Goal: Task Accomplishment & Management: Manage account settings

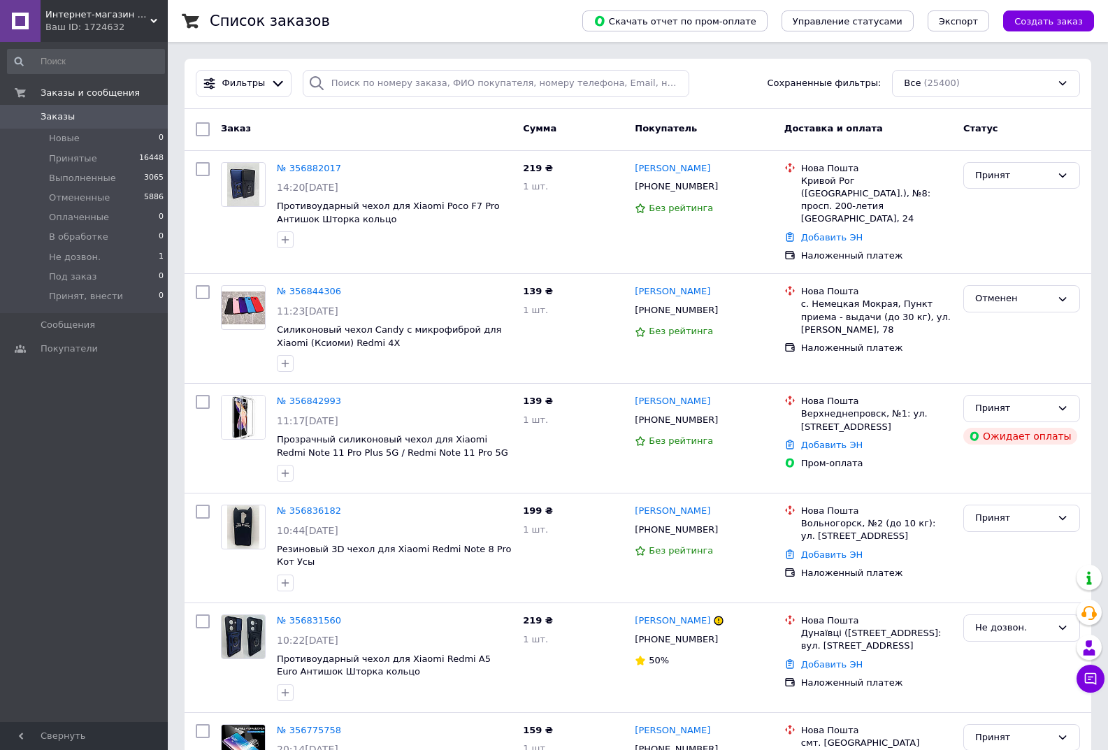
drag, startPoint x: 0, startPoint y: 0, endPoint x: 83, endPoint y: 15, distance: 83.8
click at [83, 15] on span "Интернет-магазин Xiaomicase" at bounding box center [97, 14] width 105 height 13
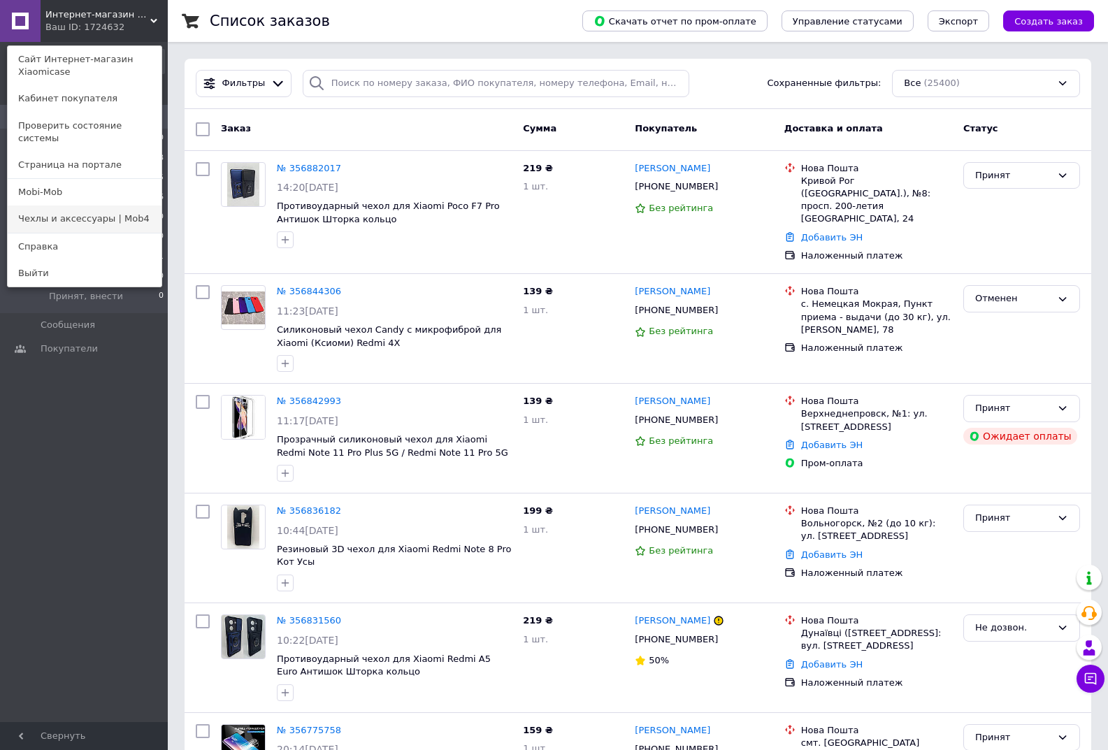
click at [136, 208] on link "Чехлы и аксессуары | Mob4" at bounding box center [85, 219] width 154 height 27
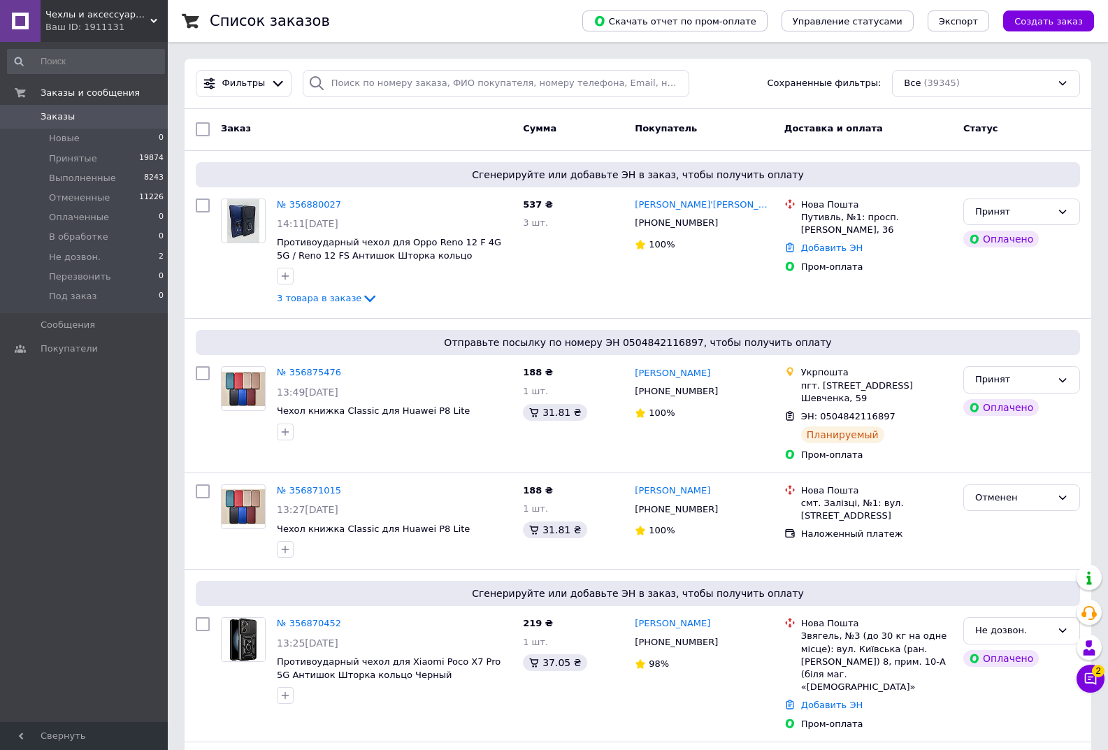
click at [76, 12] on span "Чехлы и аксессуары | Mob4" at bounding box center [97, 14] width 105 height 13
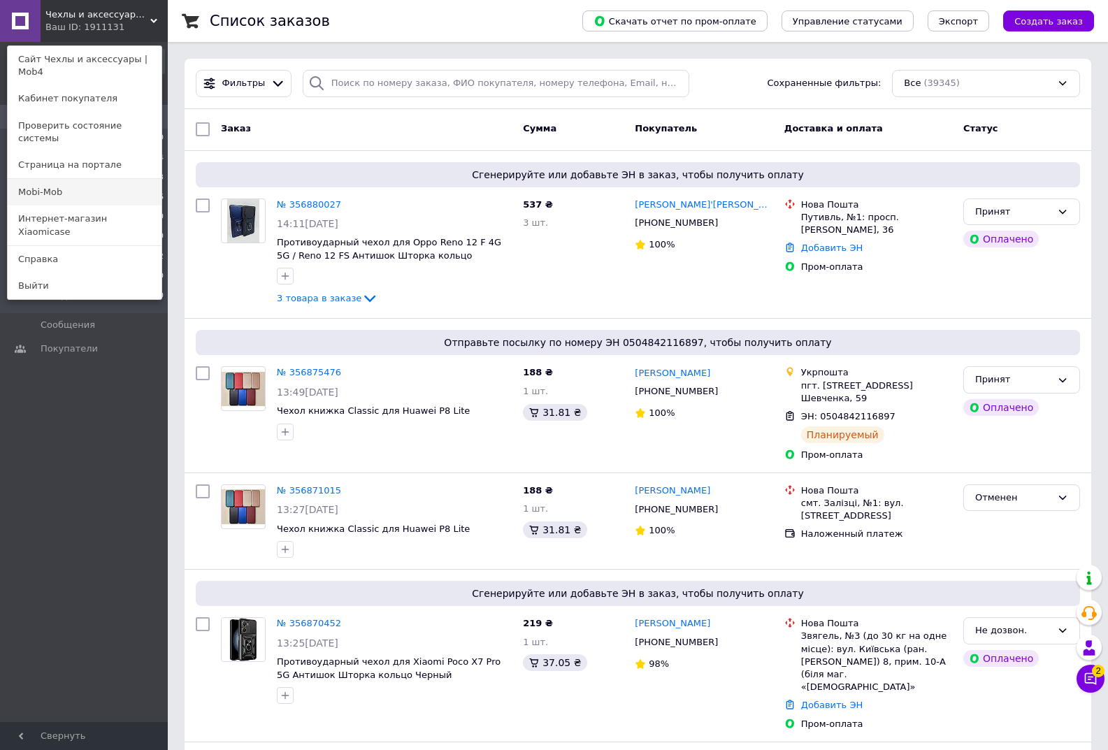
click at [78, 179] on link "Mobi-Mob" at bounding box center [85, 192] width 154 height 27
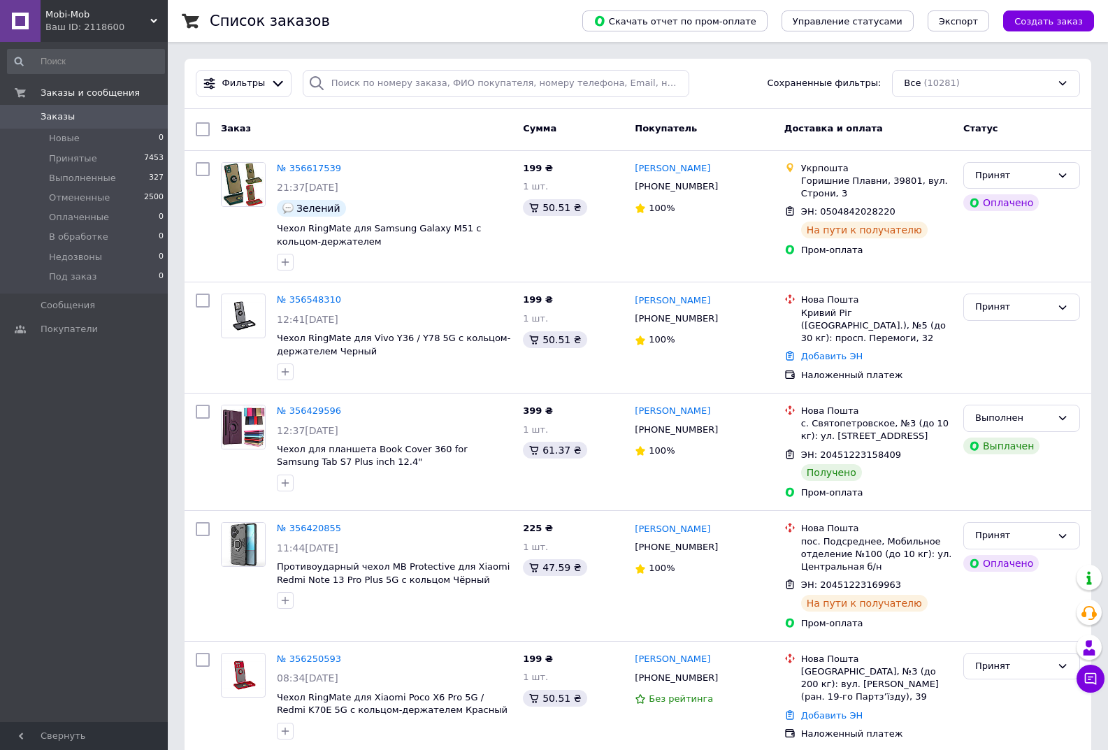
drag, startPoint x: 0, startPoint y: 0, endPoint x: 105, endPoint y: 20, distance: 106.8
click at [105, 20] on span "Mobi-Mob" at bounding box center [97, 14] width 105 height 13
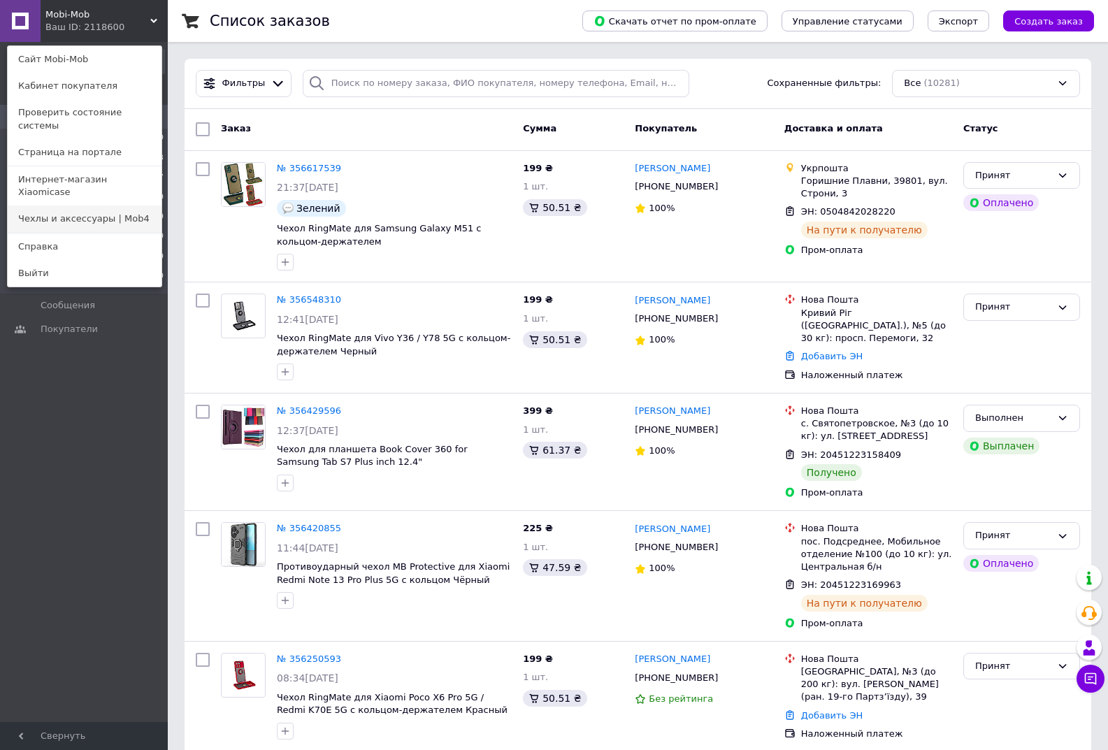
click at [131, 206] on link "Чехлы и аксессуары | Mob4" at bounding box center [85, 219] width 154 height 27
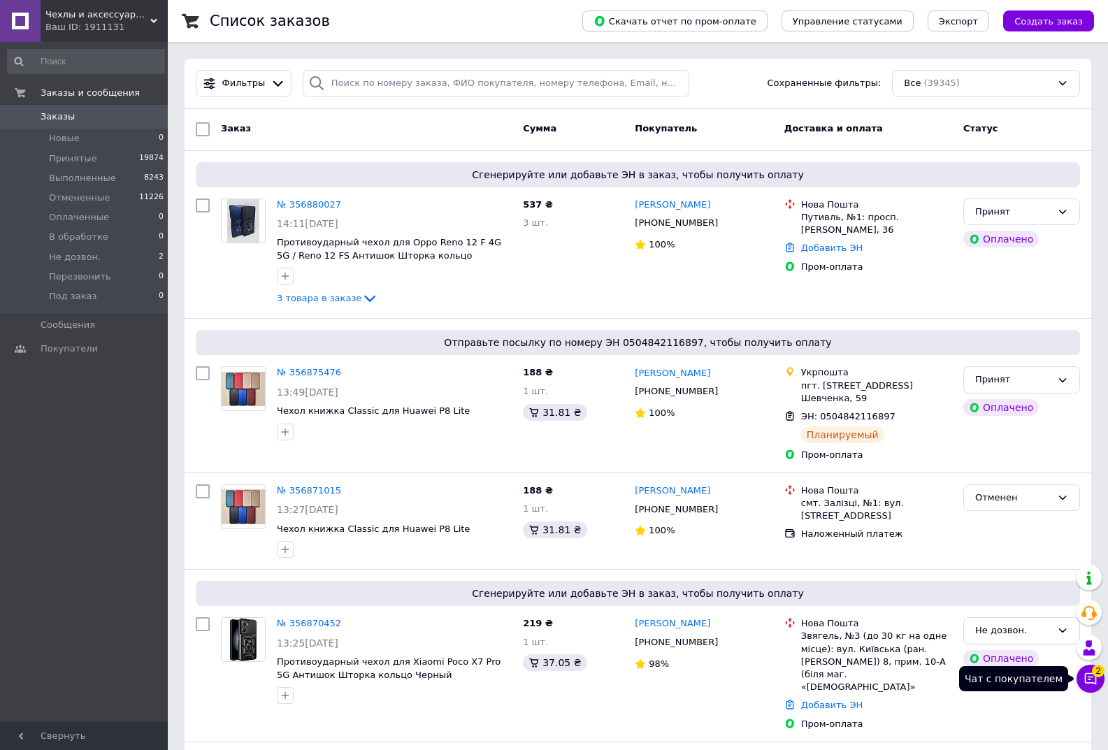
click at [1094, 674] on span "2" at bounding box center [1098, 668] width 13 height 13
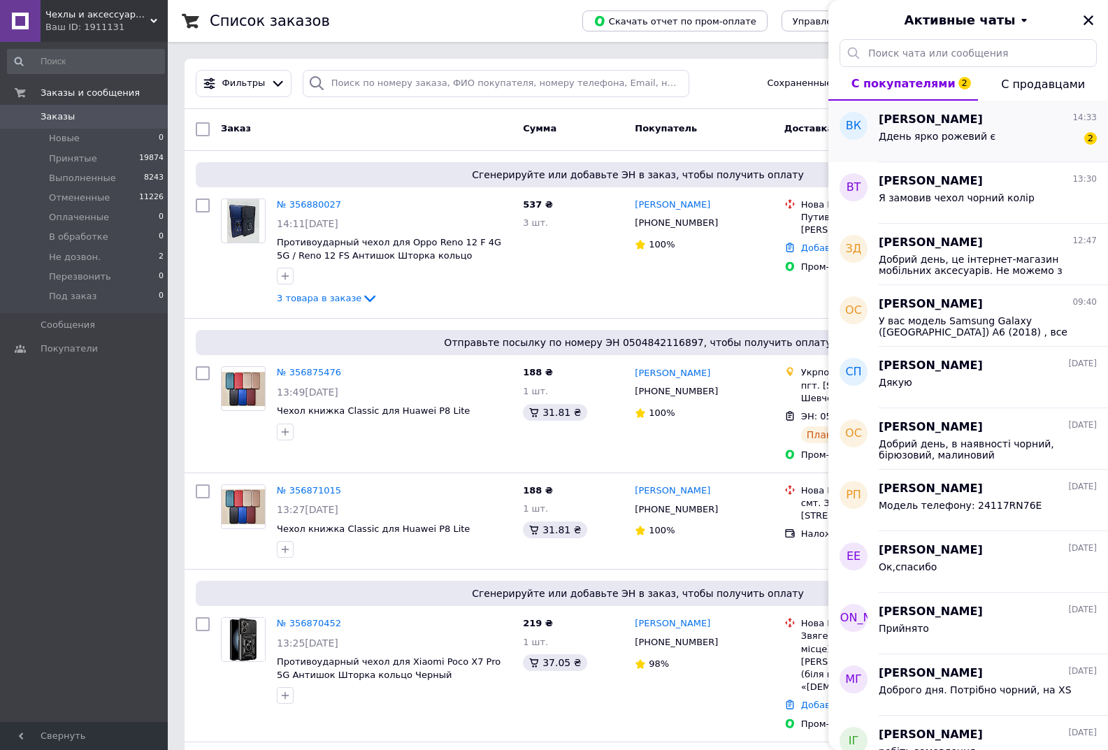
click at [1004, 116] on div "Вікторія Кожеурова 14:33" at bounding box center [988, 120] width 218 height 16
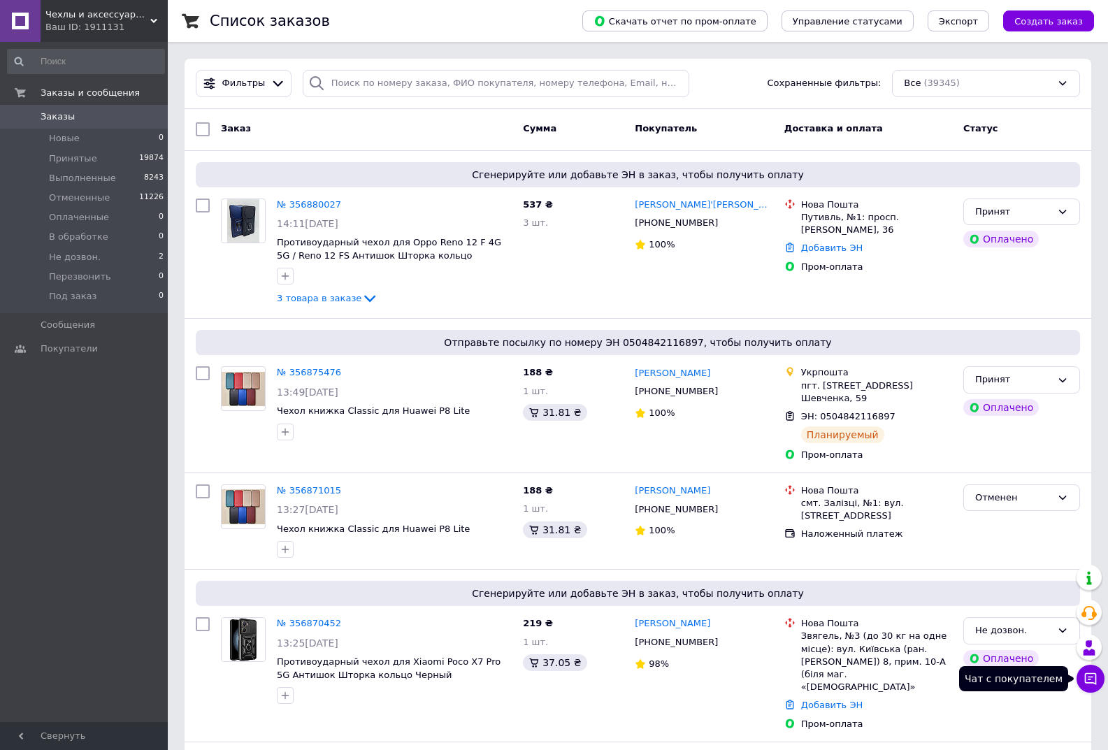
click at [1095, 675] on icon at bounding box center [1091, 679] width 14 height 14
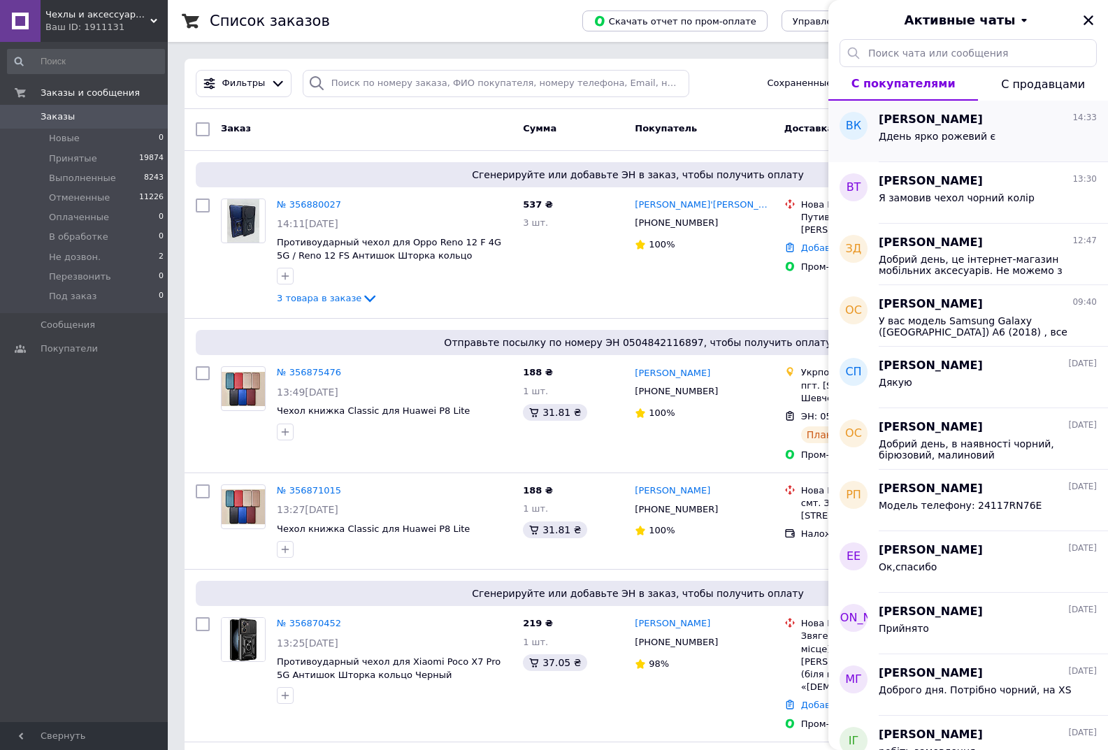
click at [959, 131] on span "Ддень ярко рожевий є" at bounding box center [937, 136] width 117 height 11
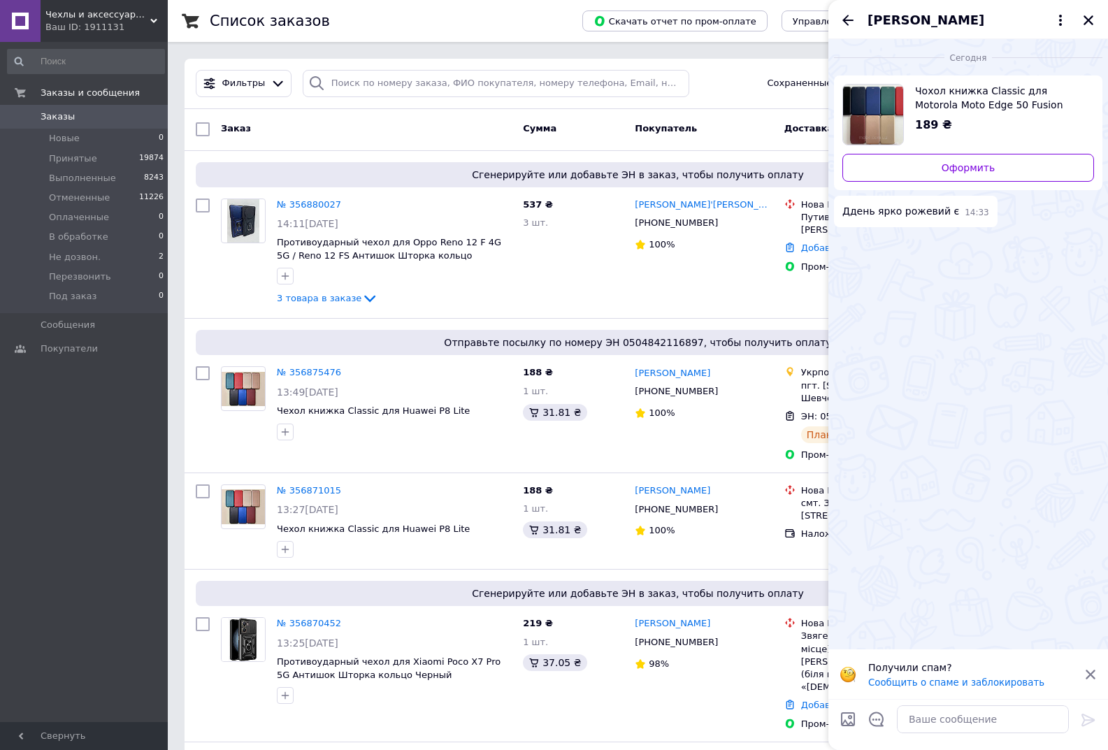
click at [941, 94] on span "Чохол книжка Classic для Motorola Moto Edge 50 Fusion" at bounding box center [999, 98] width 168 height 28
click at [891, 22] on span "Вікторія Кожеурова" at bounding box center [926, 20] width 117 height 18
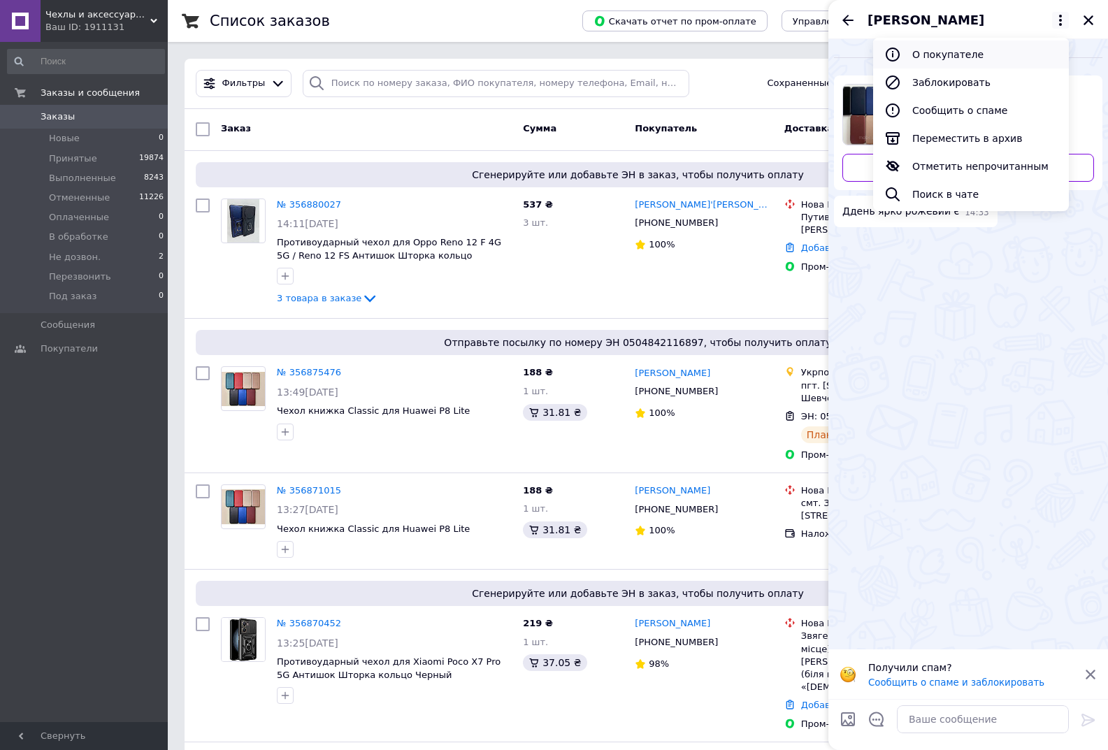
click at [949, 55] on button "О покупателе" at bounding box center [971, 55] width 196 height 28
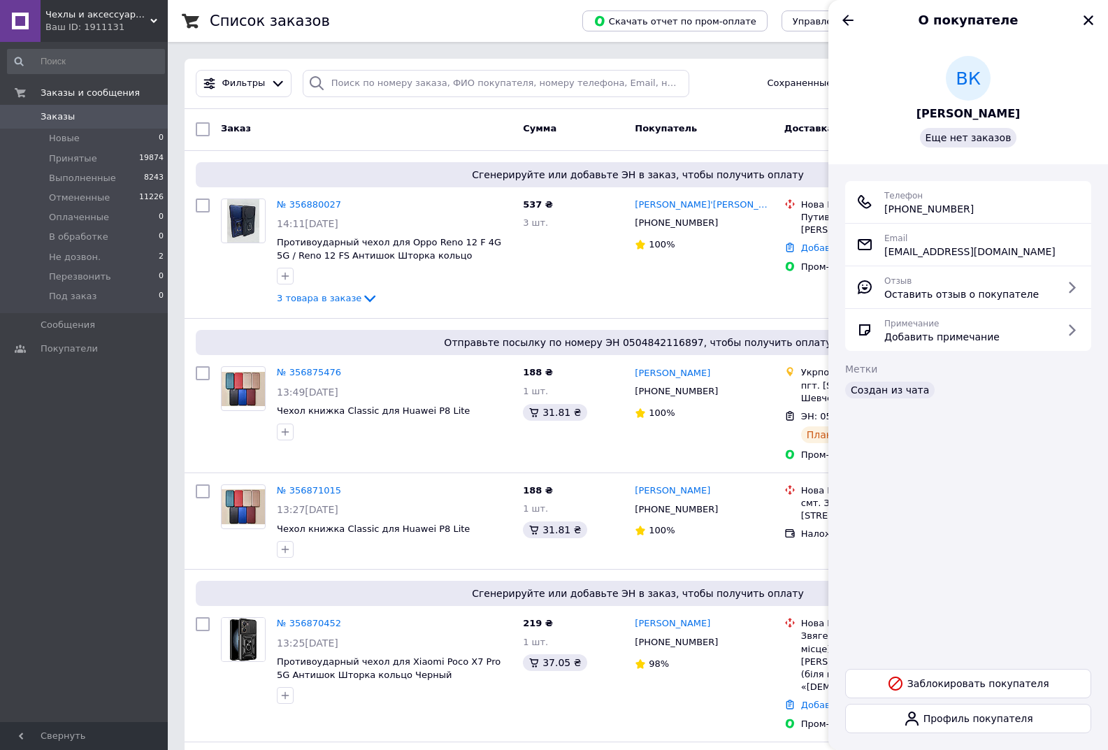
drag, startPoint x: 929, startPoint y: 118, endPoint x: 909, endPoint y: 117, distance: 19.6
click at [909, 117] on div "ВК Вікторія Кожеурова Еще нет заказов" at bounding box center [968, 102] width 246 height 92
click at [1091, 22] on icon "Закрыть" at bounding box center [1088, 20] width 13 height 13
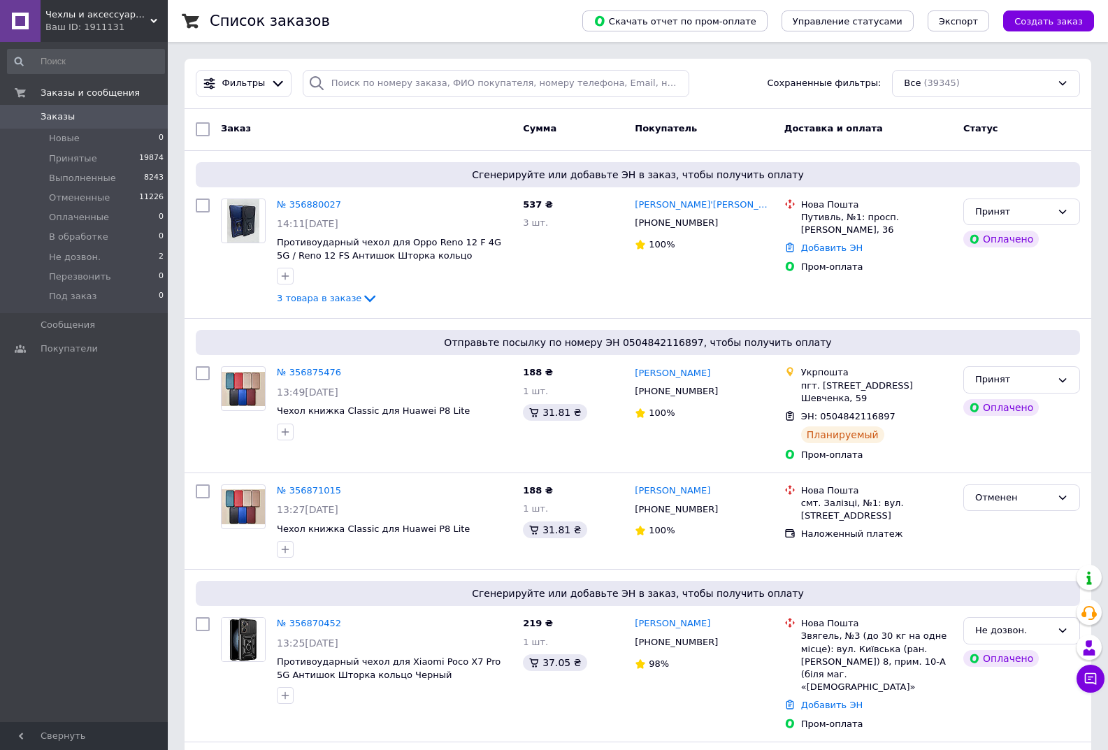
click at [101, 13] on span "Чехлы и аксессуары | Mob4" at bounding box center [97, 14] width 105 height 13
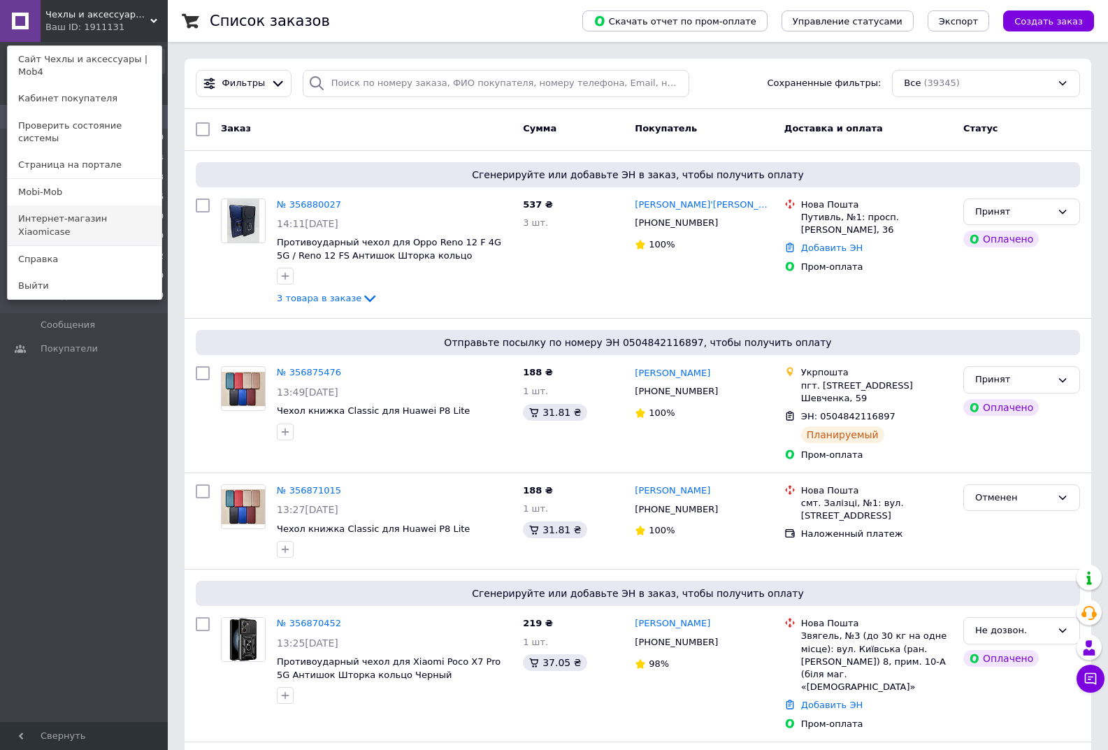
click at [100, 206] on link "Интернет-магазин Xiaomicase" at bounding box center [85, 225] width 154 height 39
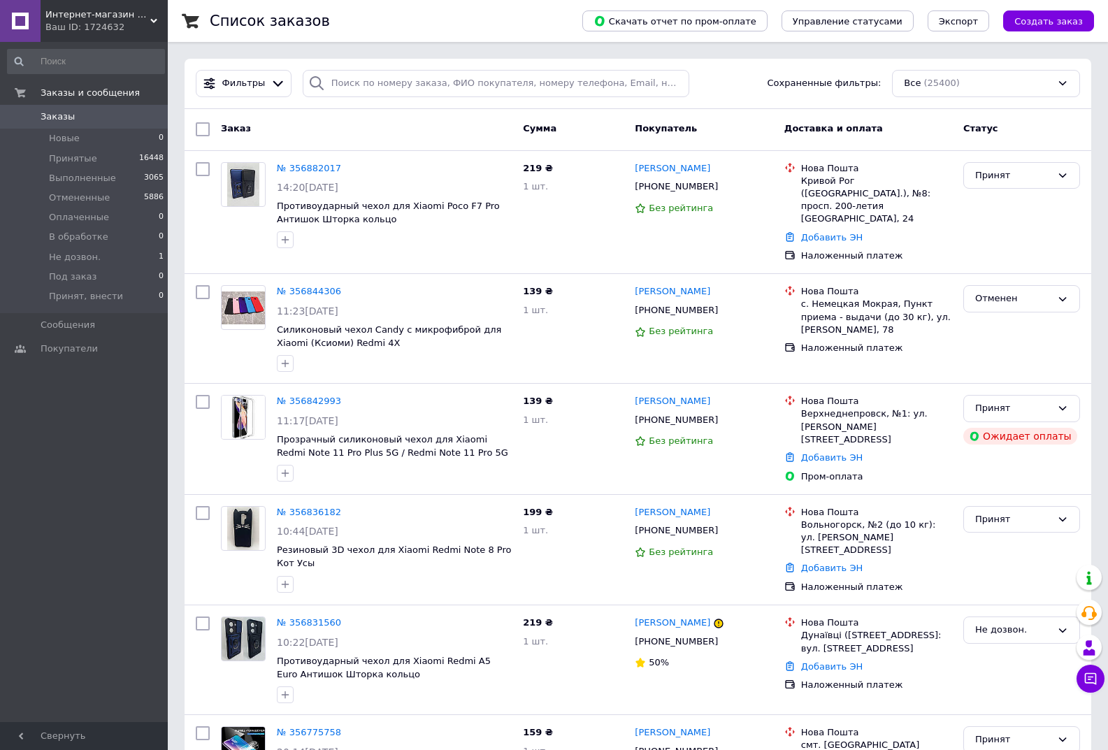
click at [66, 27] on div "Ваш ID: 1724632" at bounding box center [106, 27] width 122 height 13
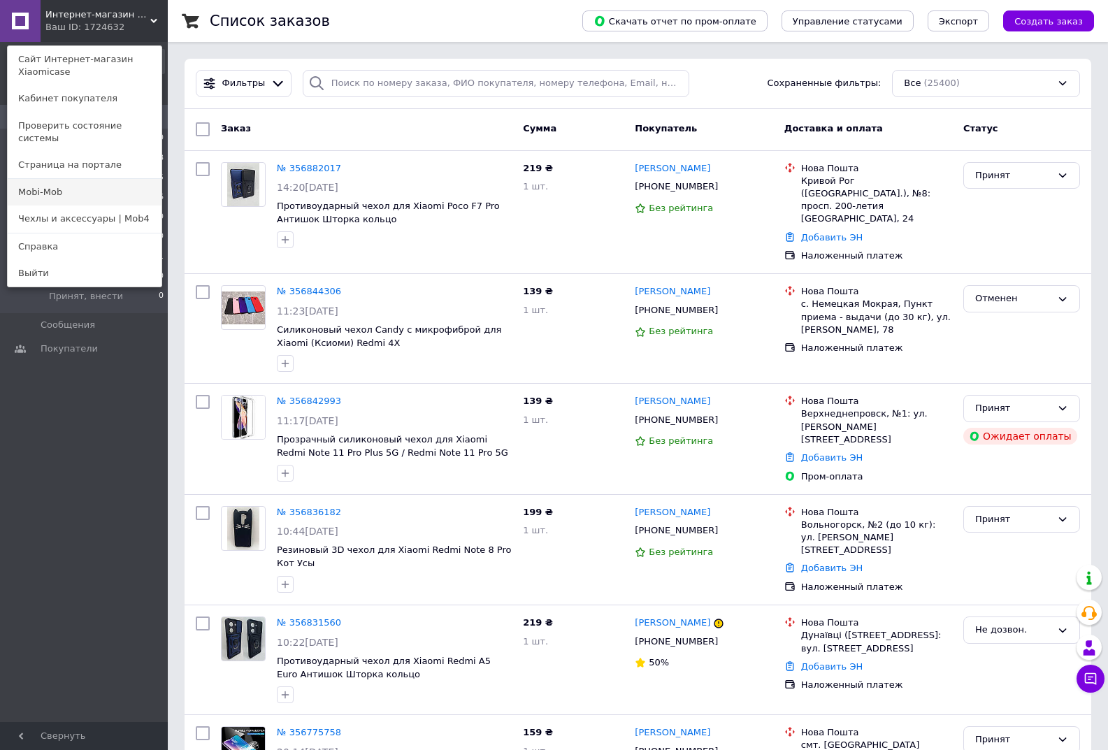
click at [69, 179] on link "Mobi-Mob" at bounding box center [85, 192] width 154 height 27
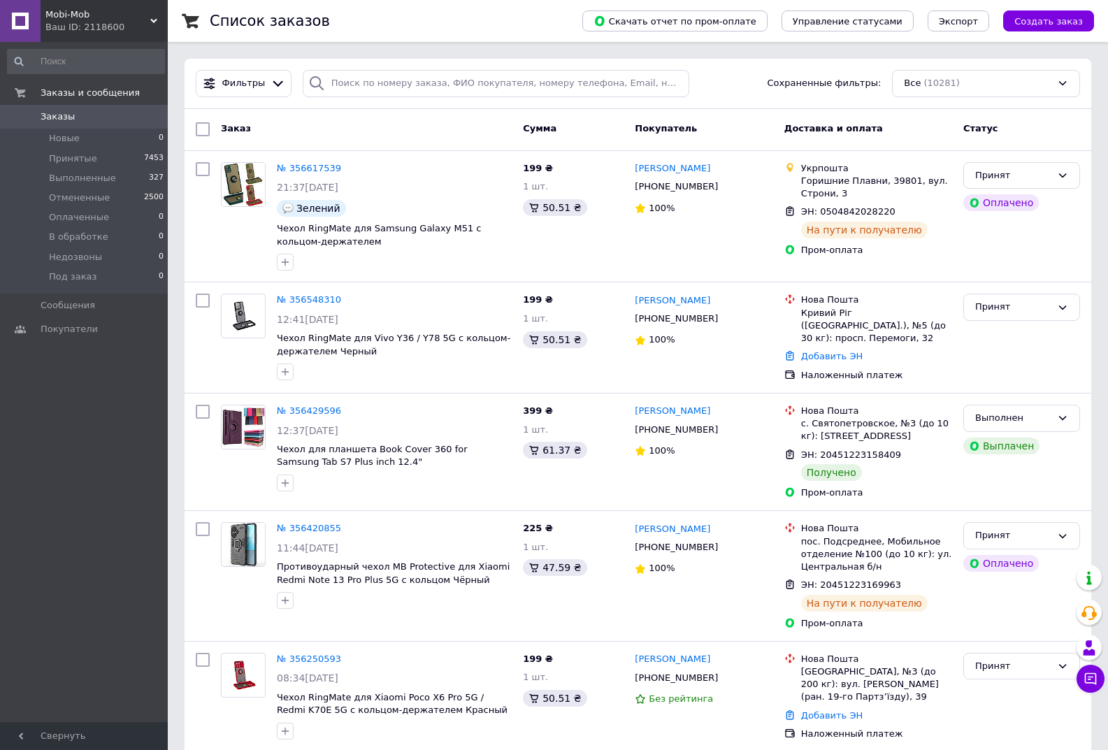
click at [64, 25] on div "Ваш ID: 2118600" at bounding box center [106, 27] width 122 height 13
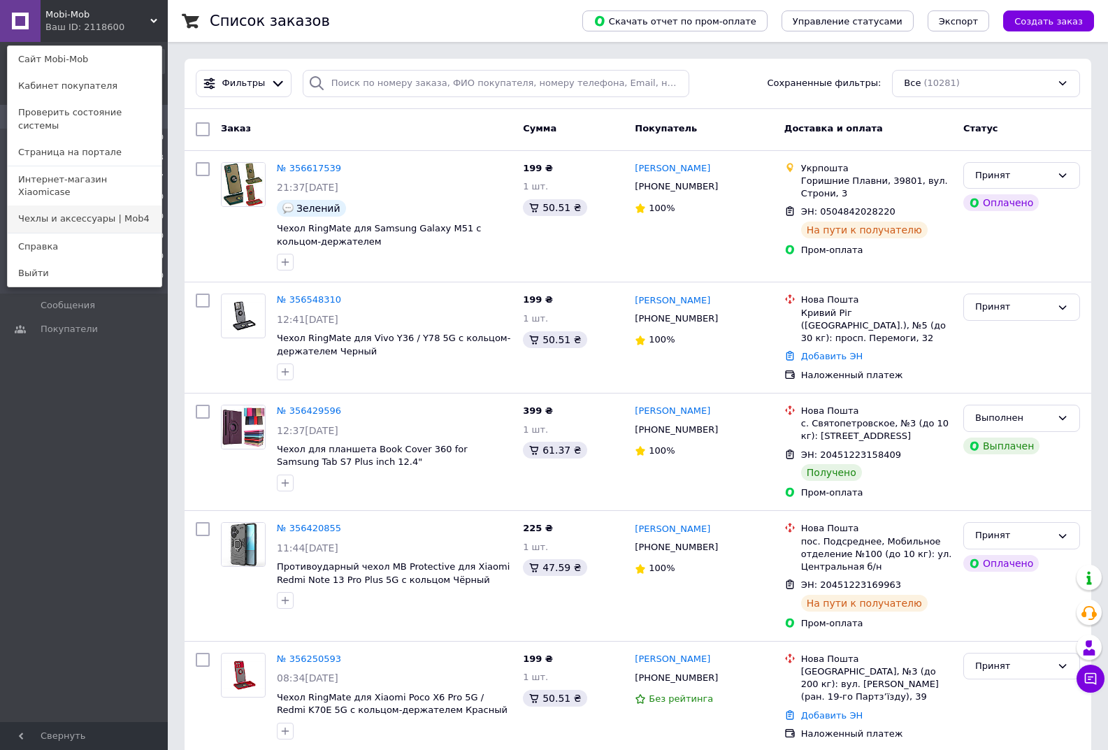
click at [108, 206] on link "Чехлы и аксессуары | Mob4" at bounding box center [85, 219] width 154 height 27
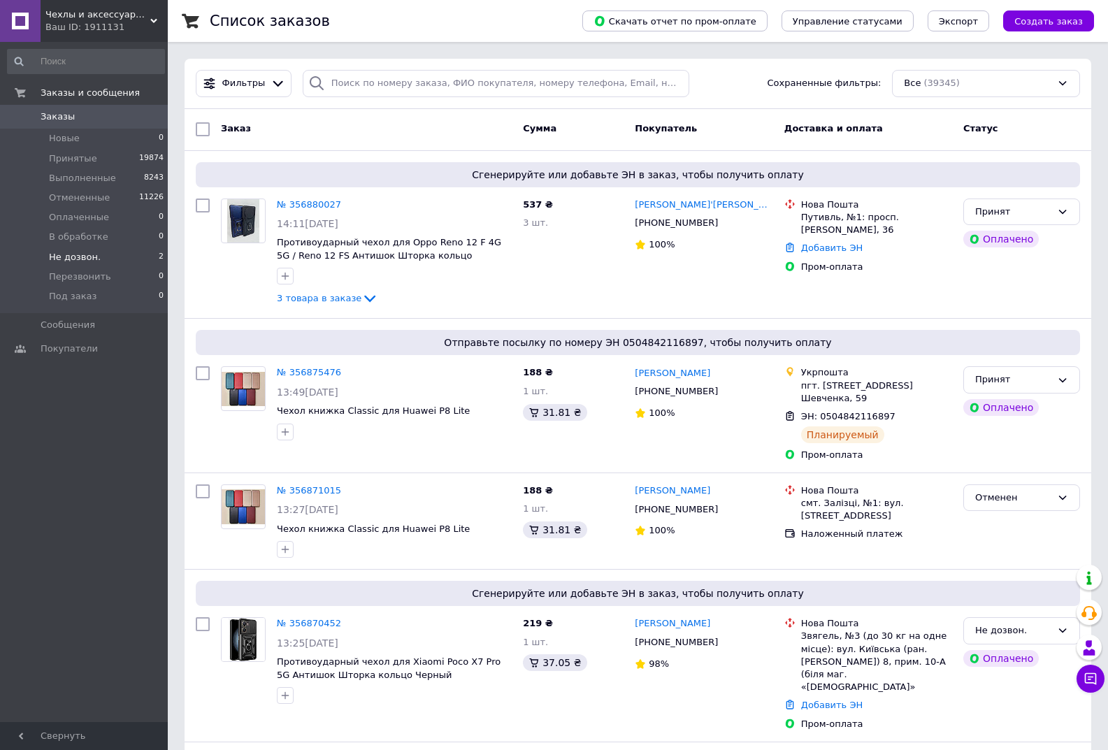
click at [131, 256] on li "Не дозвон. 2" at bounding box center [86, 258] width 172 height 20
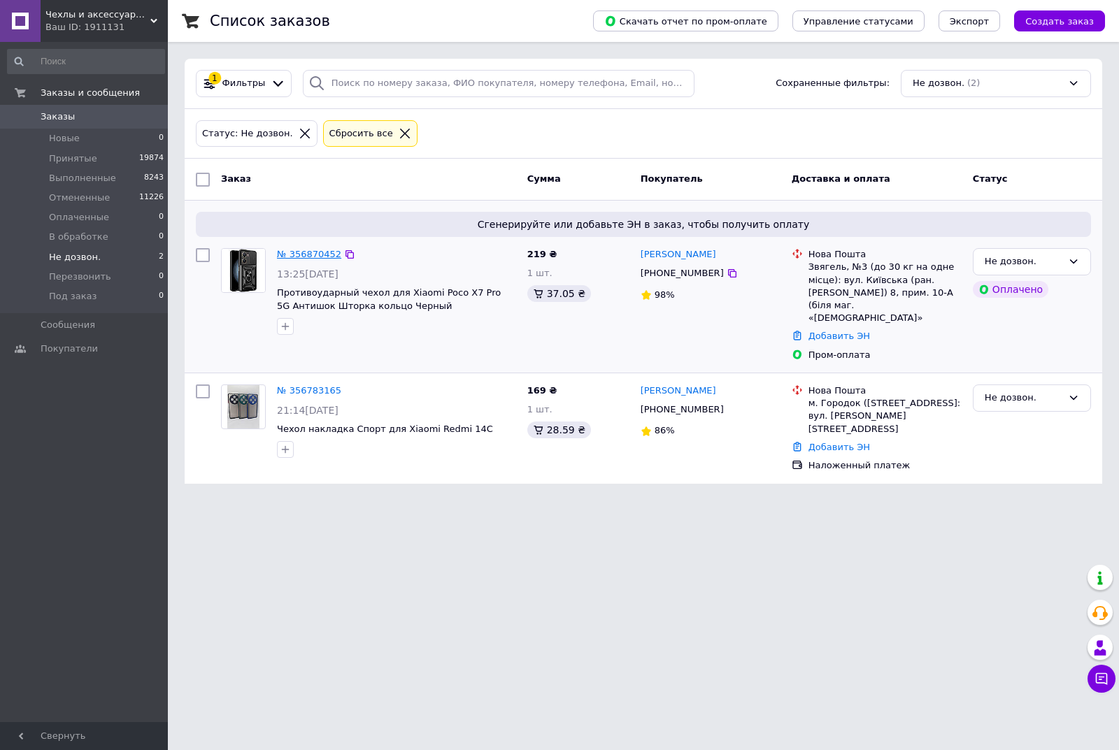
click at [298, 249] on link "№ 356870452" at bounding box center [309, 254] width 64 height 10
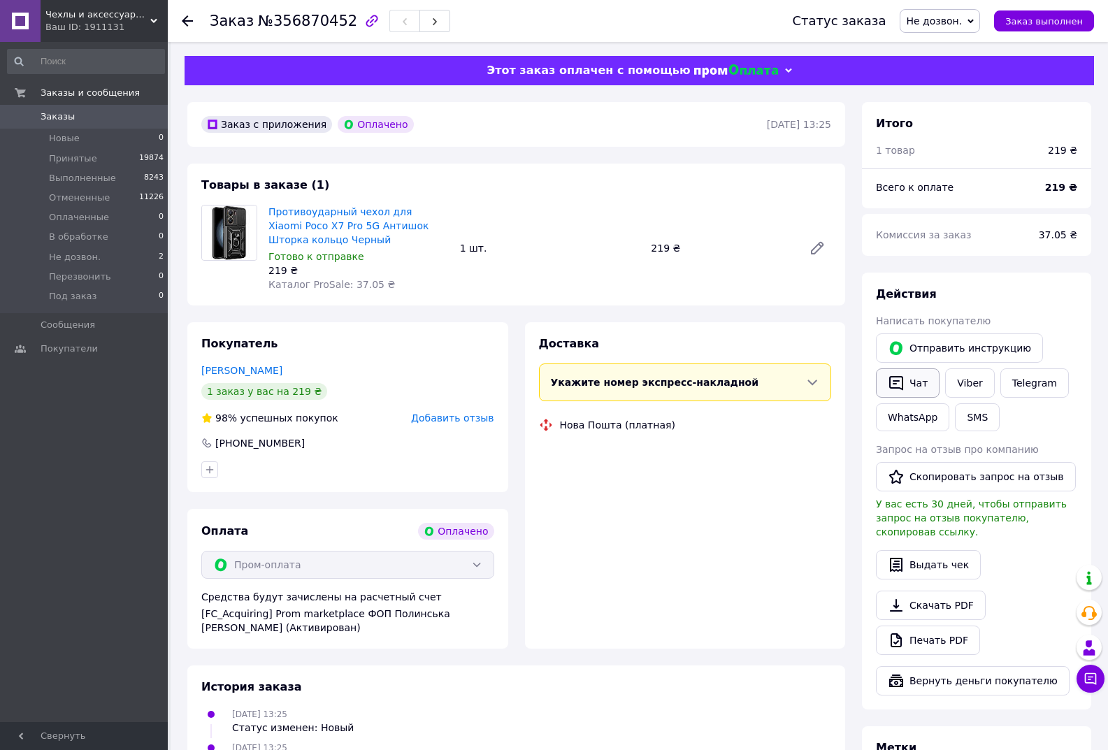
click at [910, 392] on button "Чат" at bounding box center [908, 382] width 64 height 29
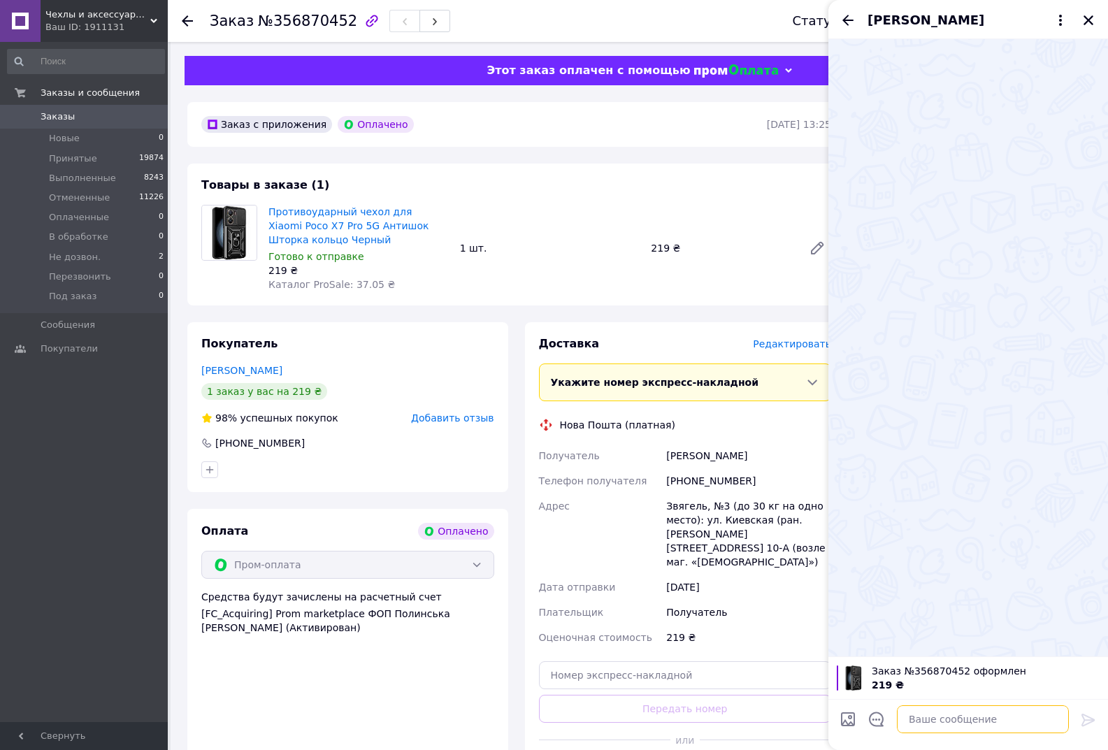
click at [973, 726] on textarea at bounding box center [983, 720] width 172 height 28
paste textarea "Добрий день, це інтернет-магазин мобільних аксесуарів. Не можемо з вами зв'язат…"
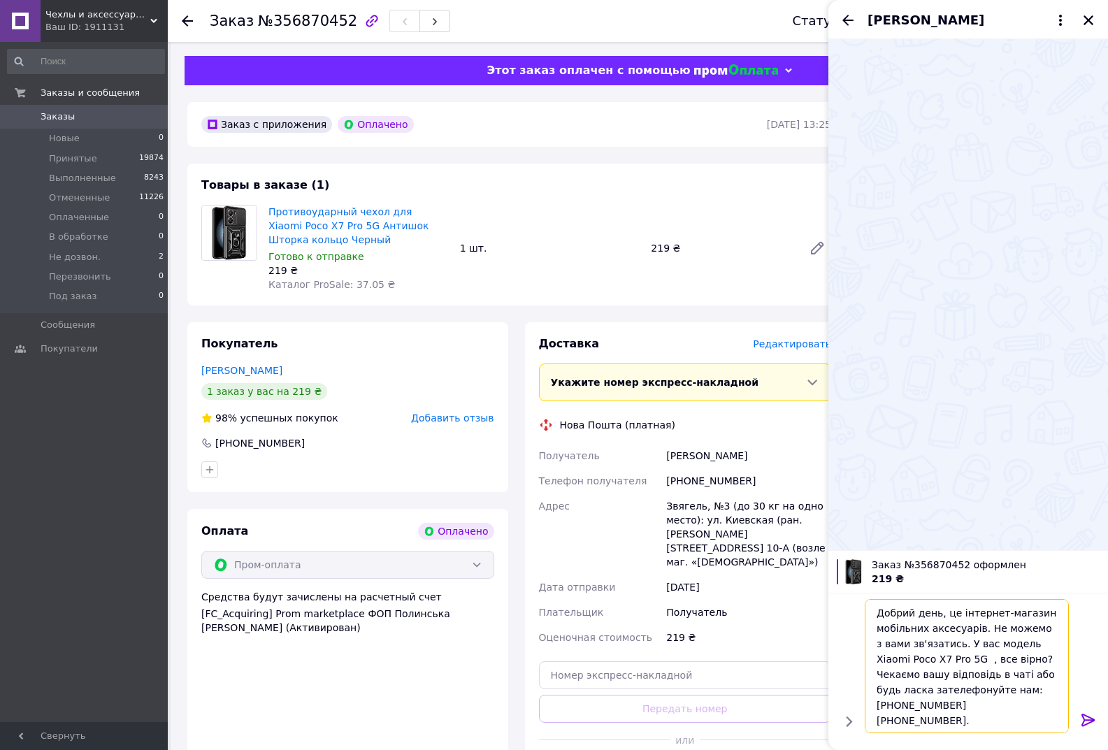
type textarea "Добрий день, це інтернет-магазин мобільних аксесуарів. Не можемо з вами зв'язат…"
click at [1087, 724] on icon at bounding box center [1088, 720] width 13 height 13
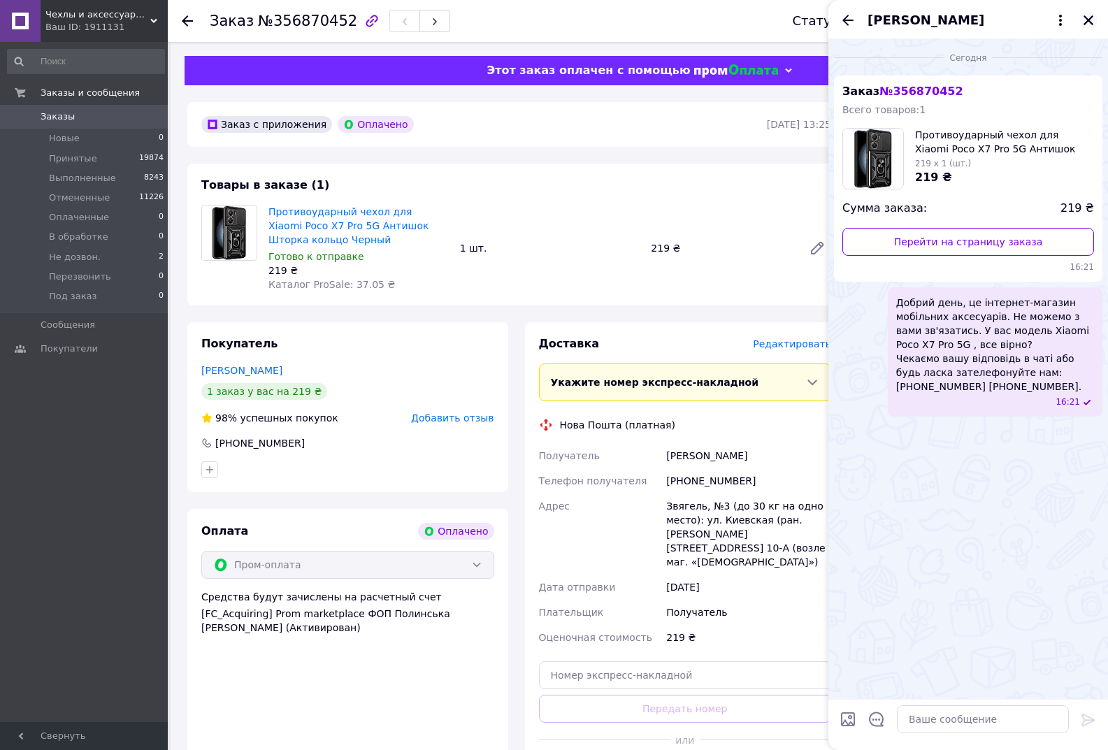
click at [1087, 23] on icon "Закрыть" at bounding box center [1088, 20] width 13 height 13
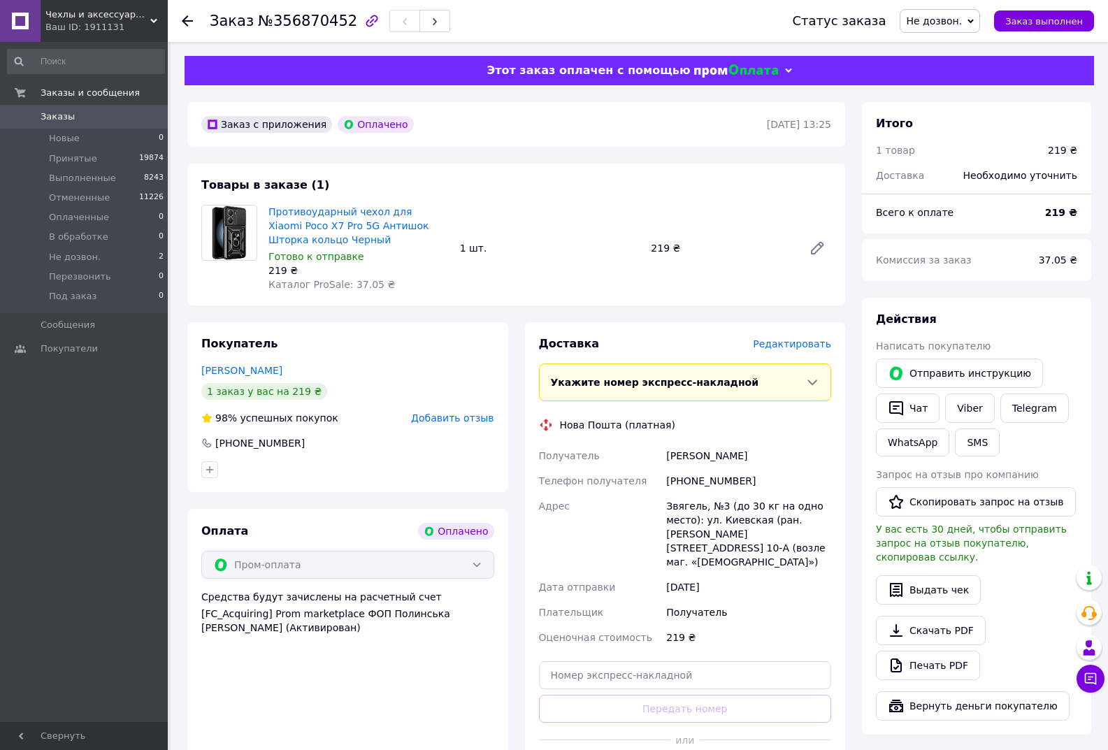
click at [944, 27] on span "Не дозвон." at bounding box center [934, 20] width 56 height 11
click at [943, 45] on li "Принят" at bounding box center [940, 48] width 79 height 21
click at [110, 250] on li "Не дозвон. 1" at bounding box center [86, 258] width 172 height 20
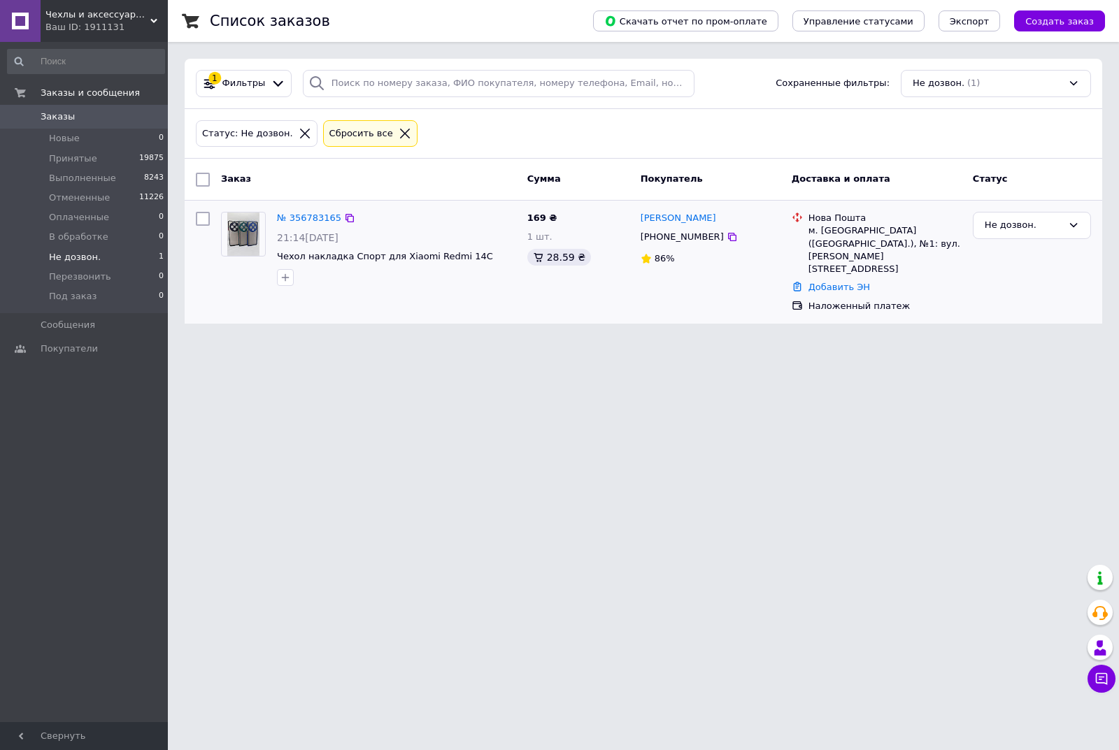
click at [250, 240] on img at bounding box center [243, 234] width 33 height 43
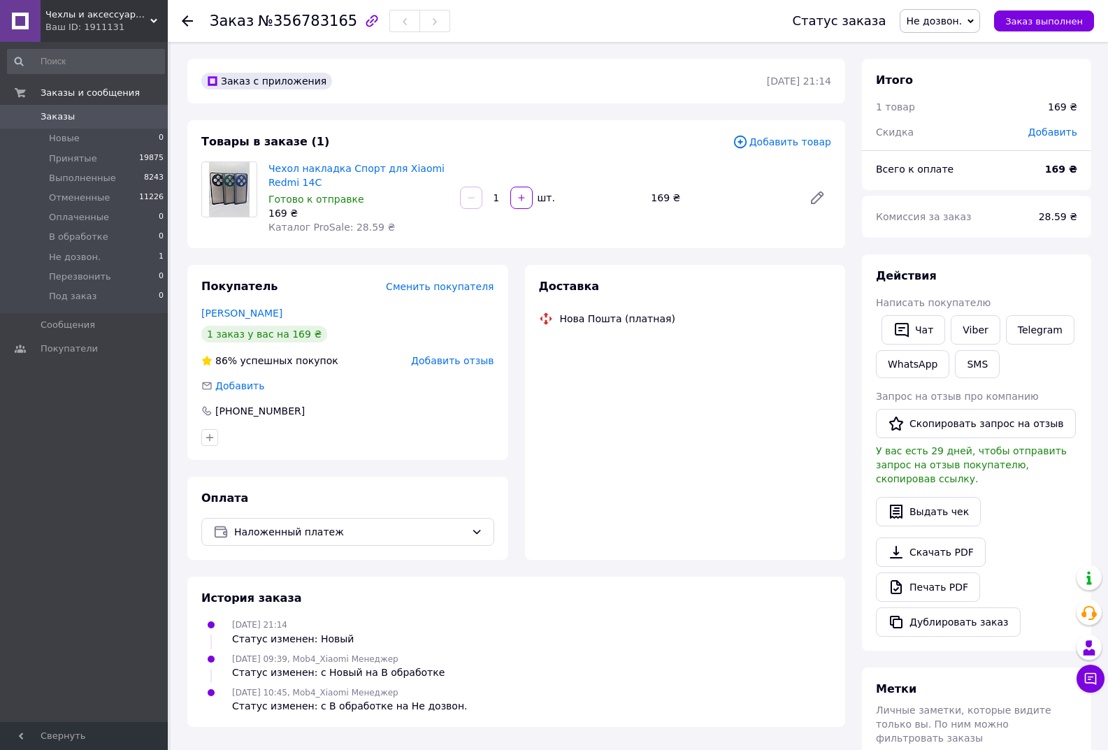
click at [229, 187] on img at bounding box center [229, 189] width 41 height 55
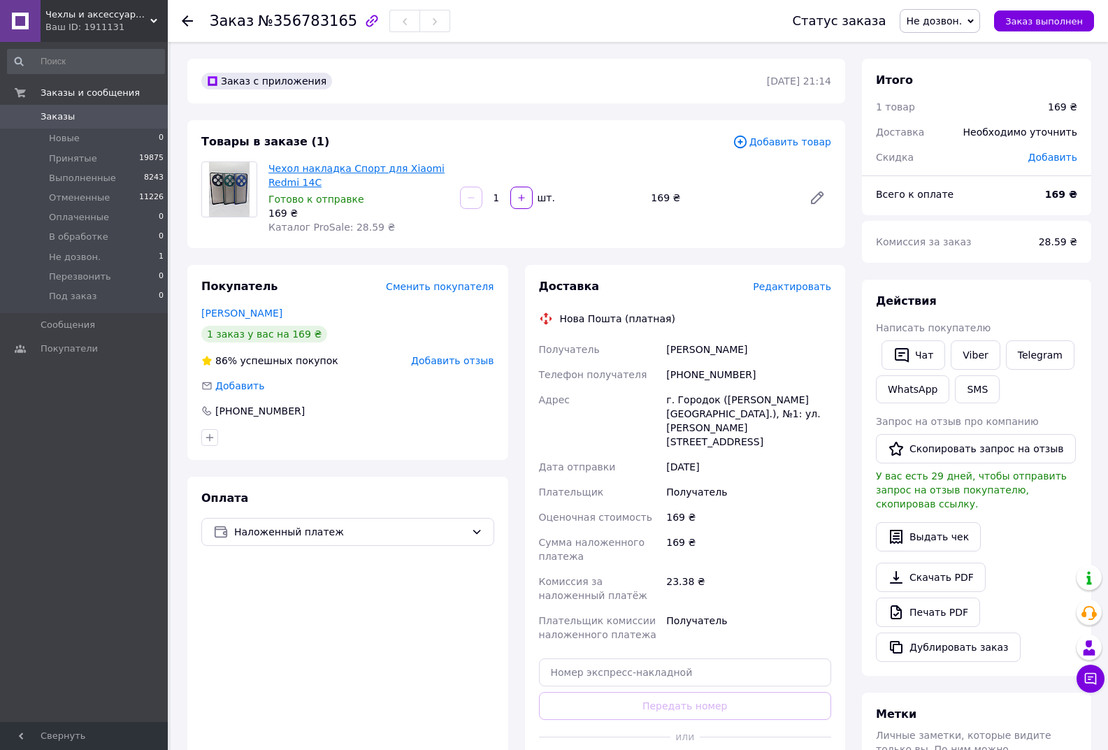
click at [306, 175] on link "Чехол накладка Спорт для Xiaomi Redmi 14C" at bounding box center [357, 175] width 176 height 25
click at [978, 17] on span "Не дозвон." at bounding box center [940, 21] width 80 height 24
click at [966, 43] on li "Принят" at bounding box center [940, 48] width 79 height 21
click at [1098, 677] on button "Чат с покупателем" at bounding box center [1091, 679] width 28 height 28
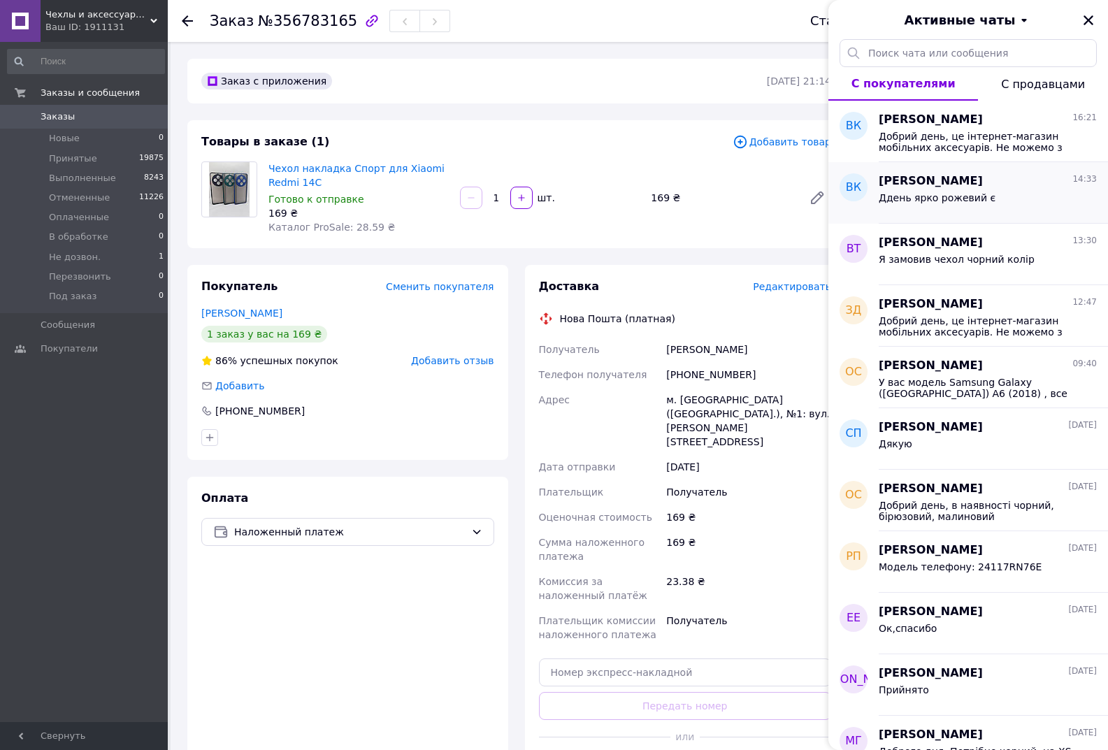
click at [996, 209] on div "Ддень ярко рожевий є" at bounding box center [988, 200] width 218 height 22
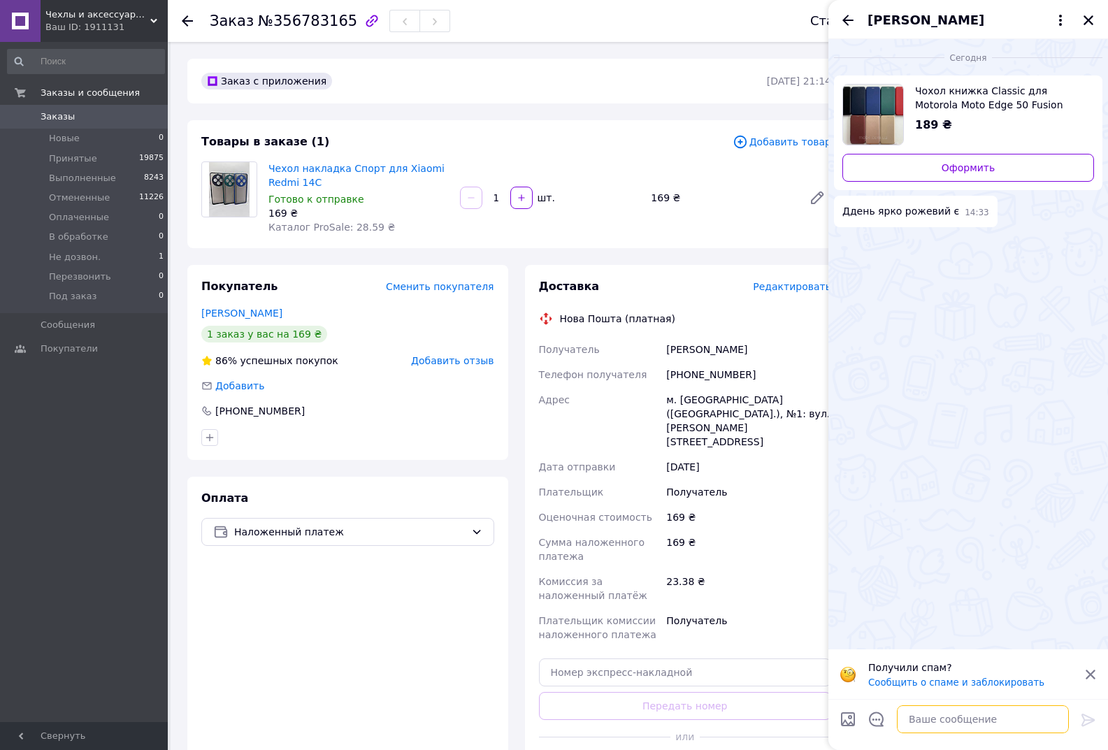
click at [978, 728] on textarea at bounding box center [983, 720] width 172 height 28
paste textarea "Чорний червоний синій Марсала зелений"
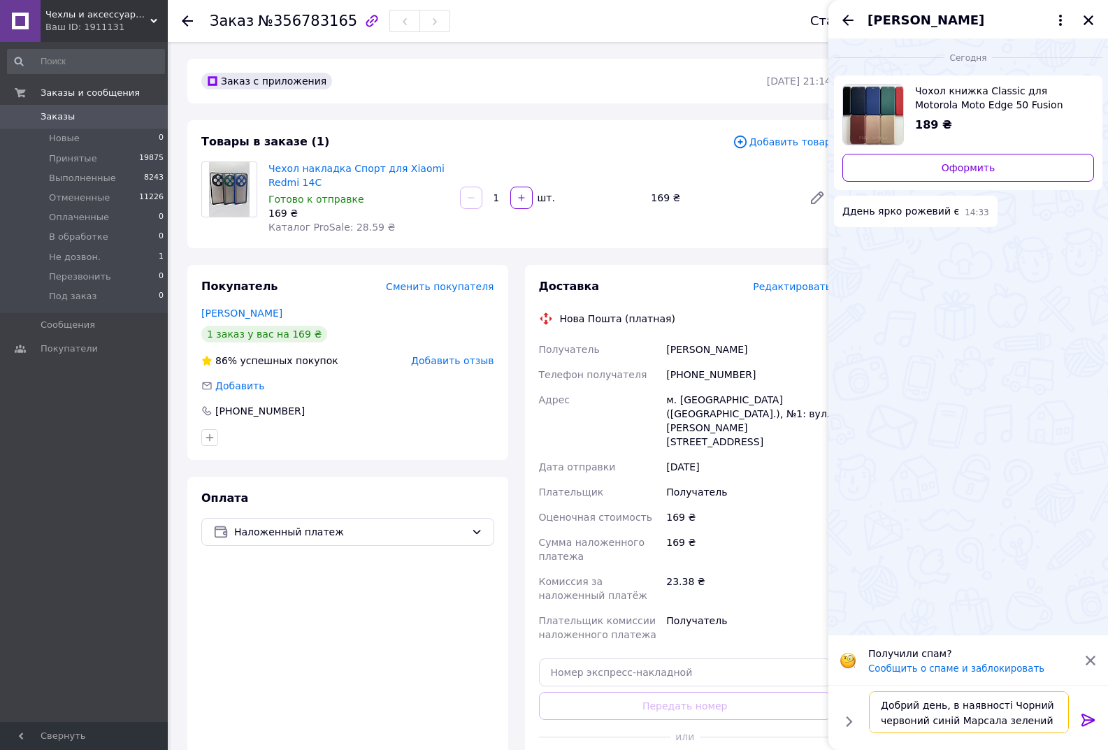
click at [1004, 703] on textarea "Добрий день, в наявності Чорний червоний синій Марсала зелений" at bounding box center [969, 713] width 200 height 42
click at [961, 724] on textarea "Добрий день, в наявності чорний червоний синій Марсала зелений" at bounding box center [969, 713] width 200 height 42
type textarea "Добрий день, в наявності чорний червоний синій марсала зелений"
click at [1085, 712] on icon at bounding box center [1088, 720] width 17 height 17
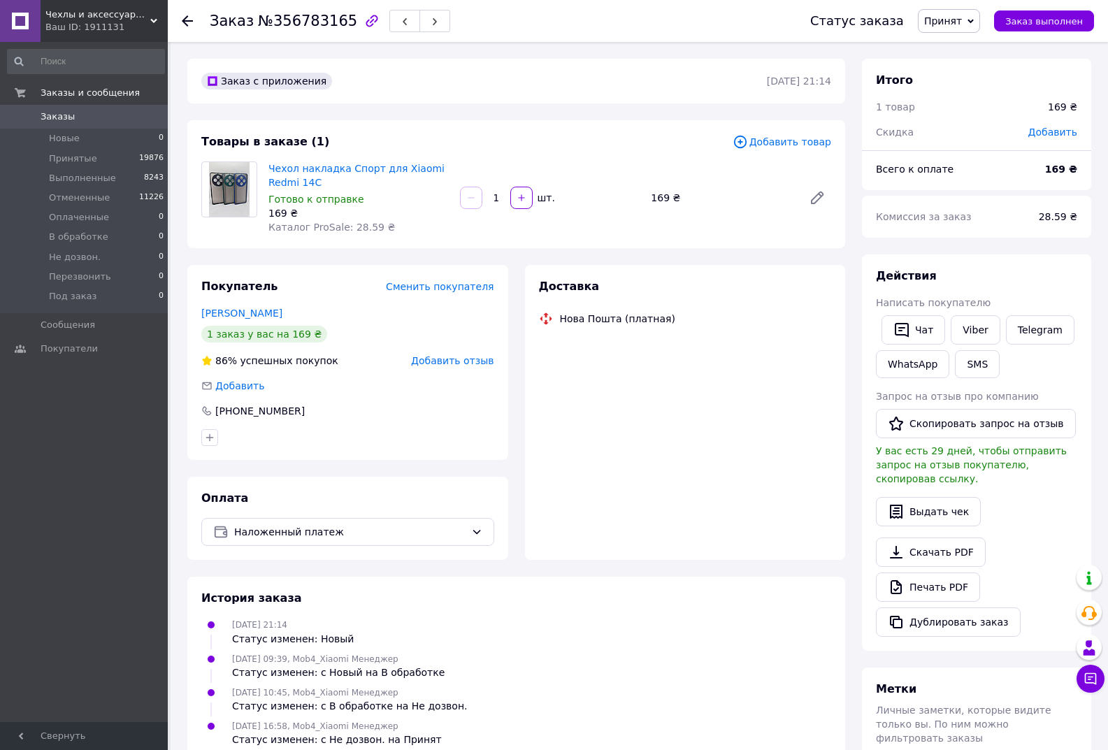
click at [86, 23] on div "Ваш ID: 1911131" at bounding box center [106, 27] width 122 height 13
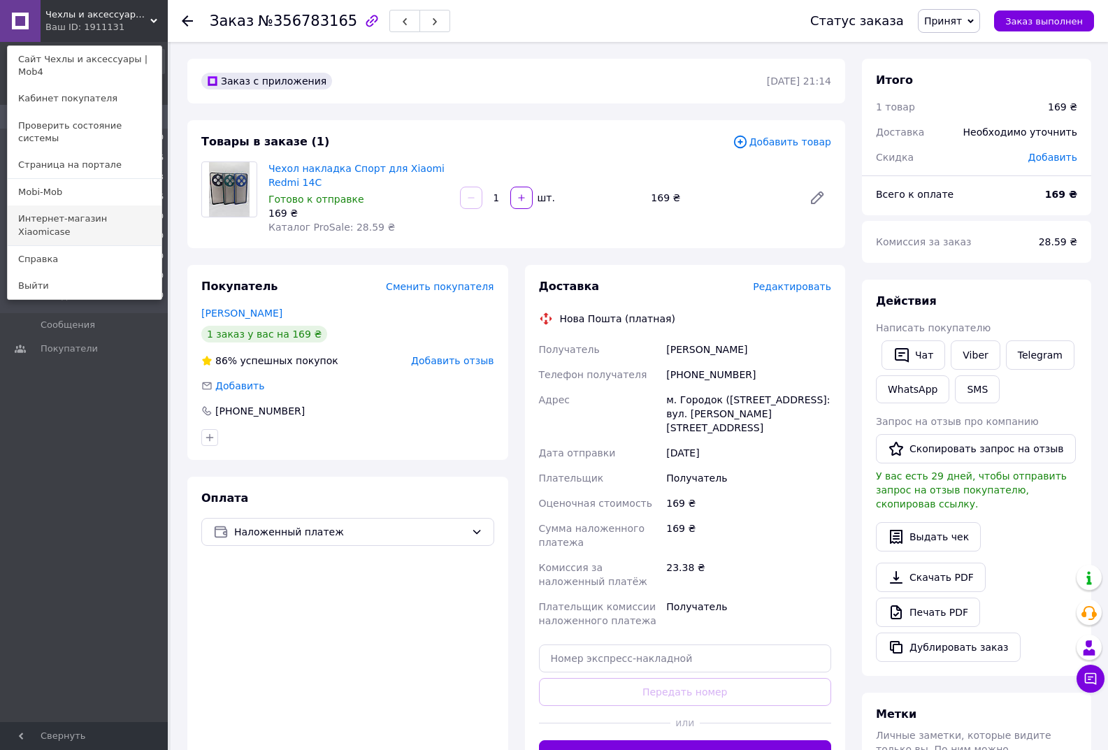
click at [113, 206] on link "Интернет-магазин Xiaomicase" at bounding box center [85, 225] width 154 height 39
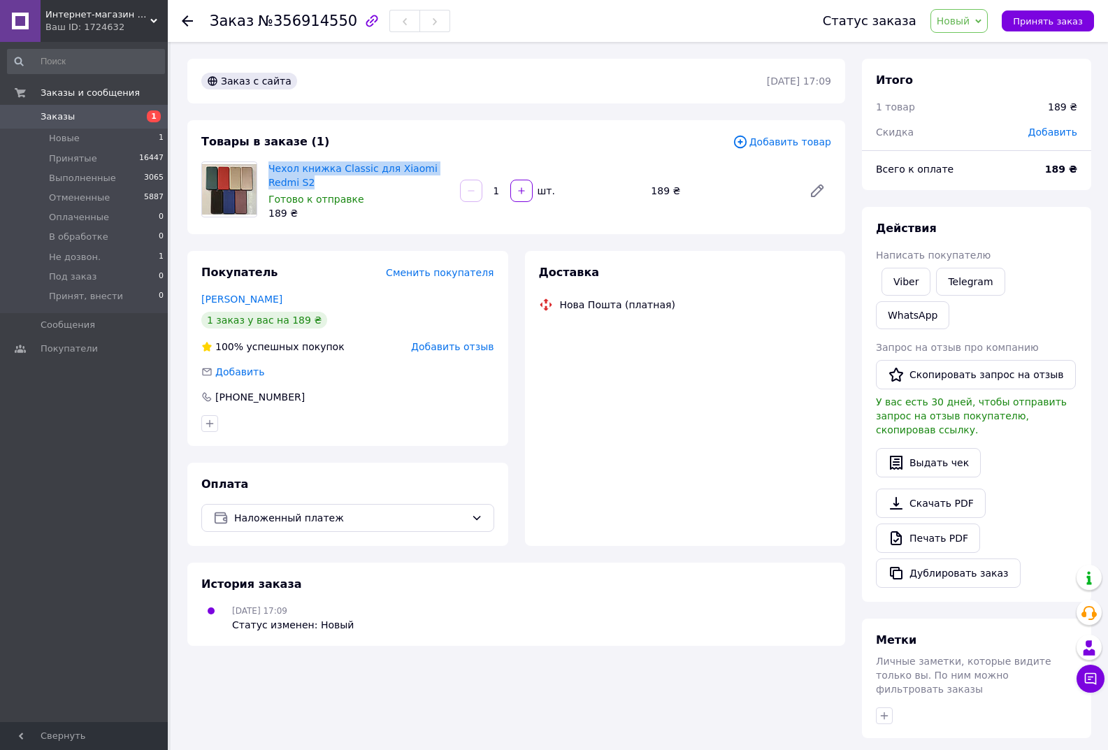
drag, startPoint x: 284, startPoint y: 182, endPoint x: 266, endPoint y: 166, distance: 24.7
click at [266, 166] on div "Чехол книжка Classic для Xiaomi Redmi S2 Готово к отправке 189 ₴" at bounding box center [359, 191] width 192 height 64
copy link "Чехол книжка Classic для Xiaomi Redmi S2"
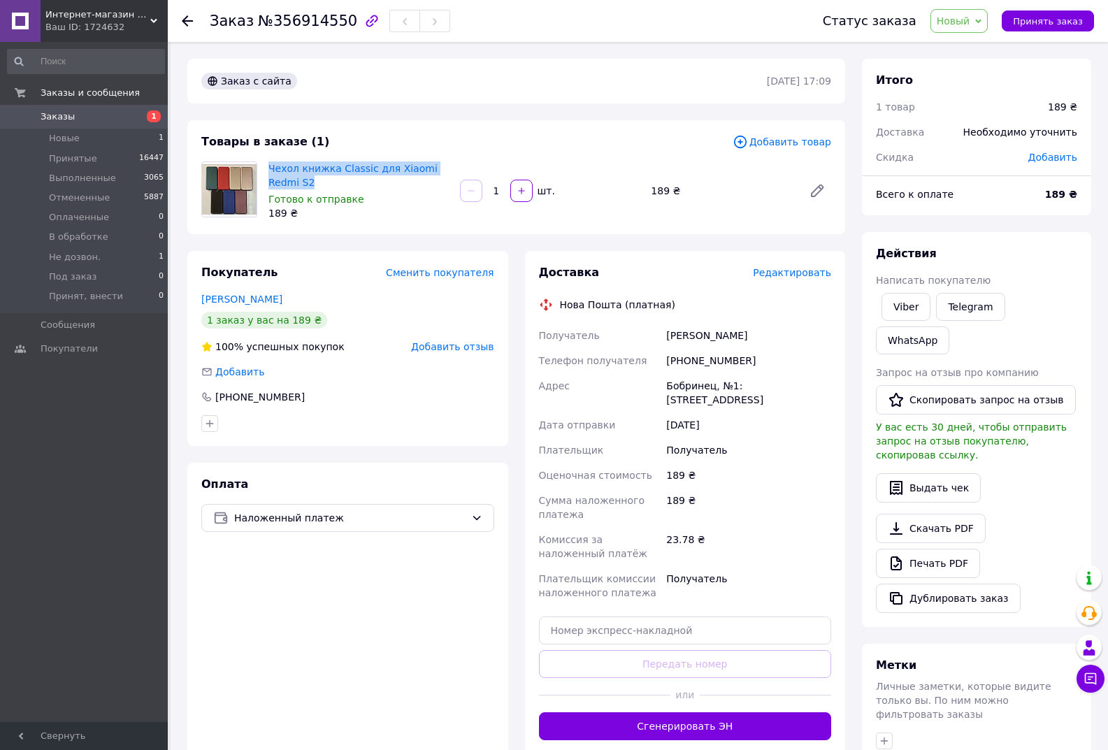
drag, startPoint x: 840, startPoint y: 388, endPoint x: 657, endPoint y: 389, distance: 183.2
click at [657, 389] on div "Доставка Редактировать Нова Пошта (платная) Получатель Матковська Олена Телефон…" at bounding box center [685, 502] width 321 height 503
copy div "Адрес Бобринец, №1: ул. Шевченка, 54а"
drag, startPoint x: 730, startPoint y: 355, endPoint x: 672, endPoint y: 361, distance: 58.3
click at [672, 361] on div "[PHONE_NUMBER]" at bounding box center [749, 360] width 171 height 25
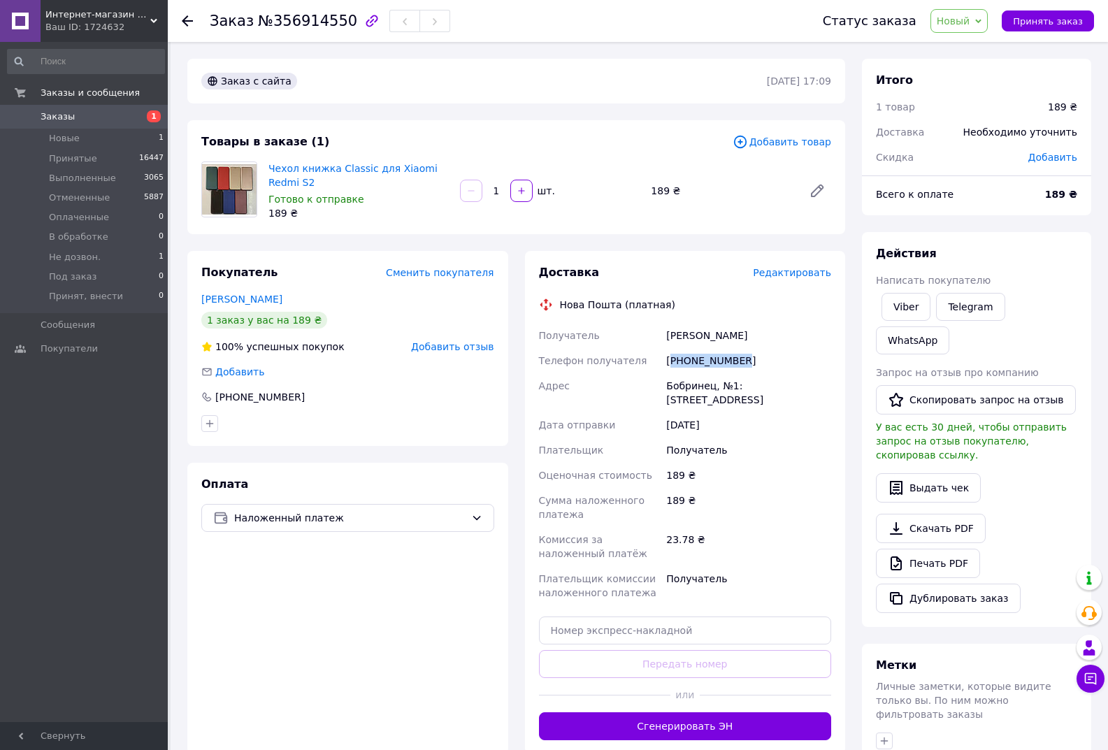
copy div "380981208165"
drag, startPoint x: 771, startPoint y: 336, endPoint x: 643, endPoint y: 331, distance: 128.0
click at [643, 331] on div "Получатель Матковська Олена Телефон получателя +380981208165 Адрес Бобринец, №1…" at bounding box center [685, 464] width 299 height 282
copy div "Получатель Матковська Олена"
click at [961, 6] on div "Статус заказа Новый Принят Выполнен Отменен Оплаченный В обработке Не дозвон. П…" at bounding box center [944, 21] width 299 height 42
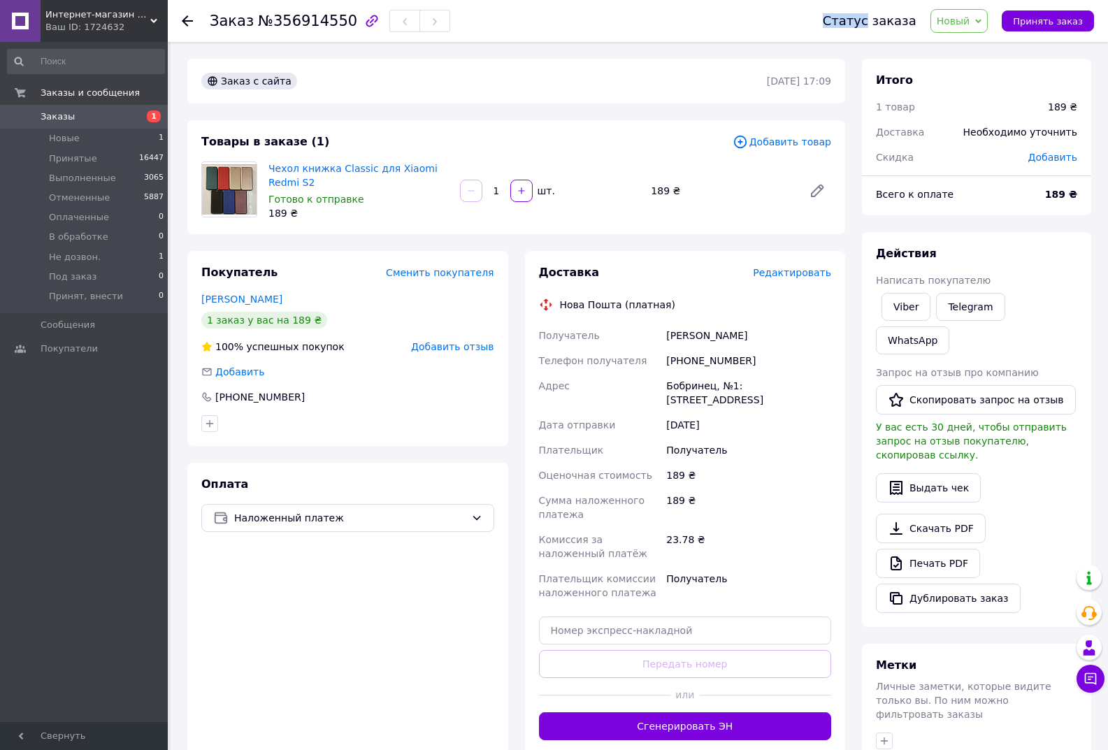
drag, startPoint x: 961, startPoint y: 7, endPoint x: 966, endPoint y: 15, distance: 9.7
click at [964, 13] on div "Статус заказа Новый Принят Выполнен Отменен Оплаченный В обработке Не дозвон. П…" at bounding box center [944, 21] width 299 height 42
click at [966, 15] on span "Новый" at bounding box center [954, 20] width 34 height 11
click at [969, 136] on li "В обработке" at bounding box center [975, 132] width 88 height 21
click at [134, 15] on span "Интернет-магазин Xiaomicase" at bounding box center [97, 14] width 105 height 13
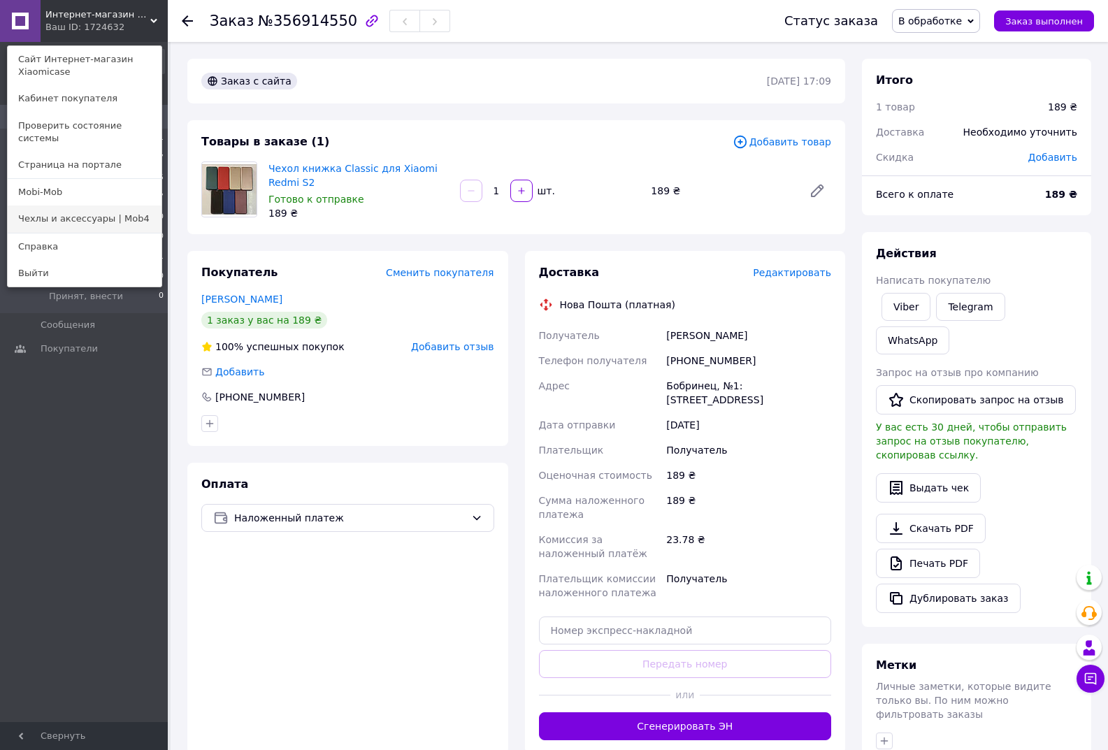
click at [111, 206] on link "Чехлы и аксессуары | Mob4" at bounding box center [85, 219] width 154 height 27
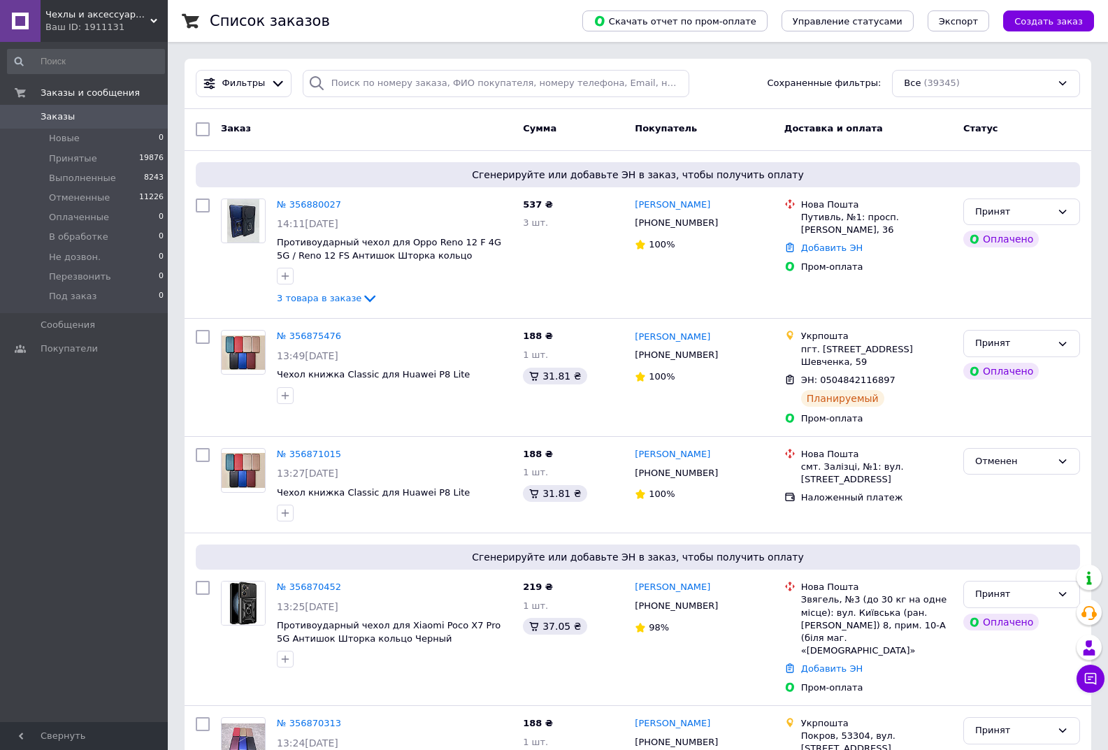
click at [142, 23] on div "Ваш ID: 1911131" at bounding box center [106, 27] width 122 height 13
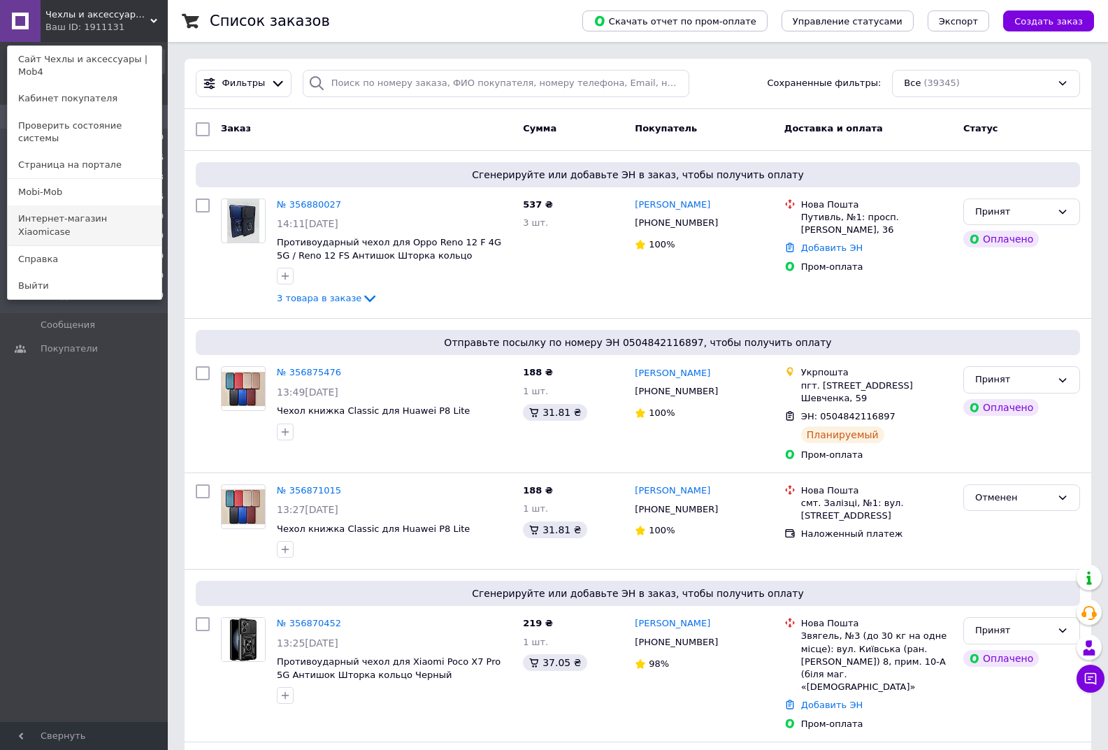
click at [117, 206] on link "Интернет-магазин Xiaomicase" at bounding box center [85, 225] width 154 height 39
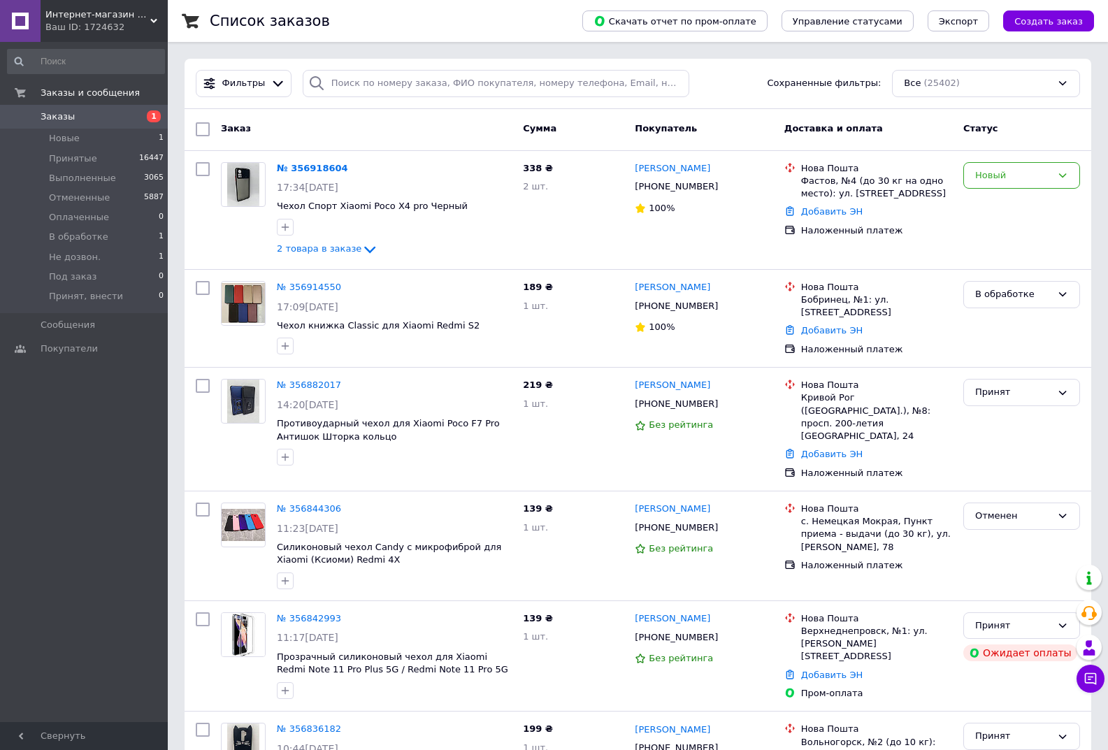
click at [126, 8] on span "Интернет-магазин Xiaomicase" at bounding box center [97, 14] width 105 height 13
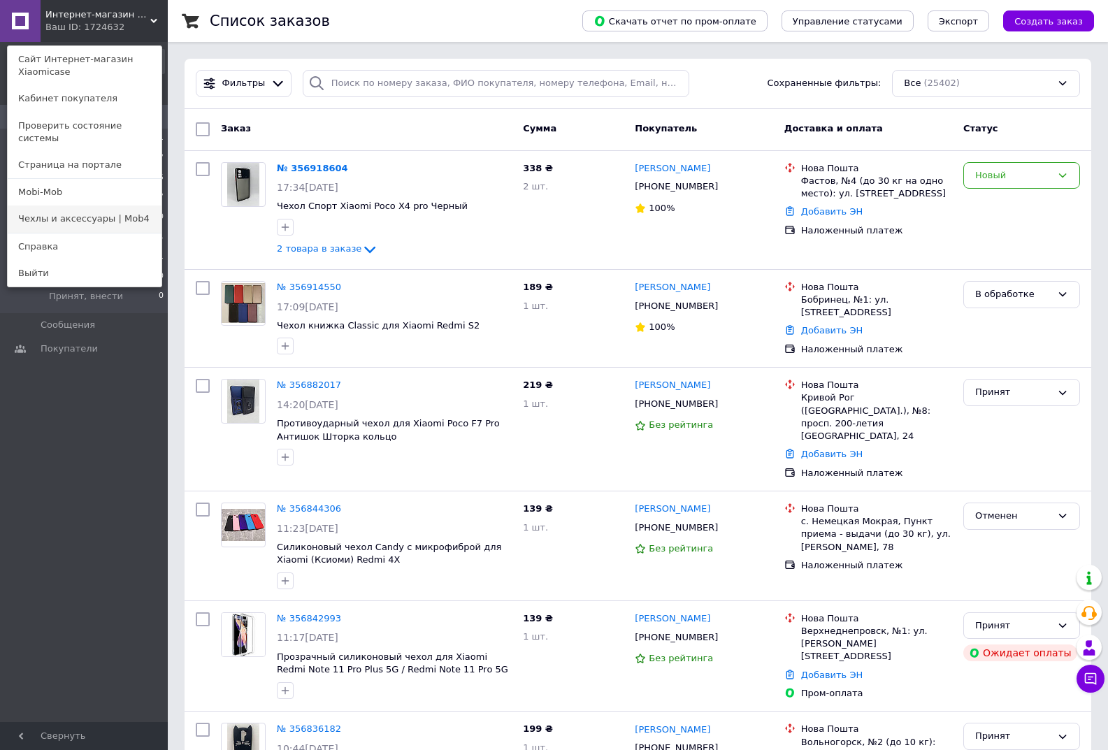
click at [80, 206] on link "Чехлы и аксессуары | Mob4" at bounding box center [85, 219] width 154 height 27
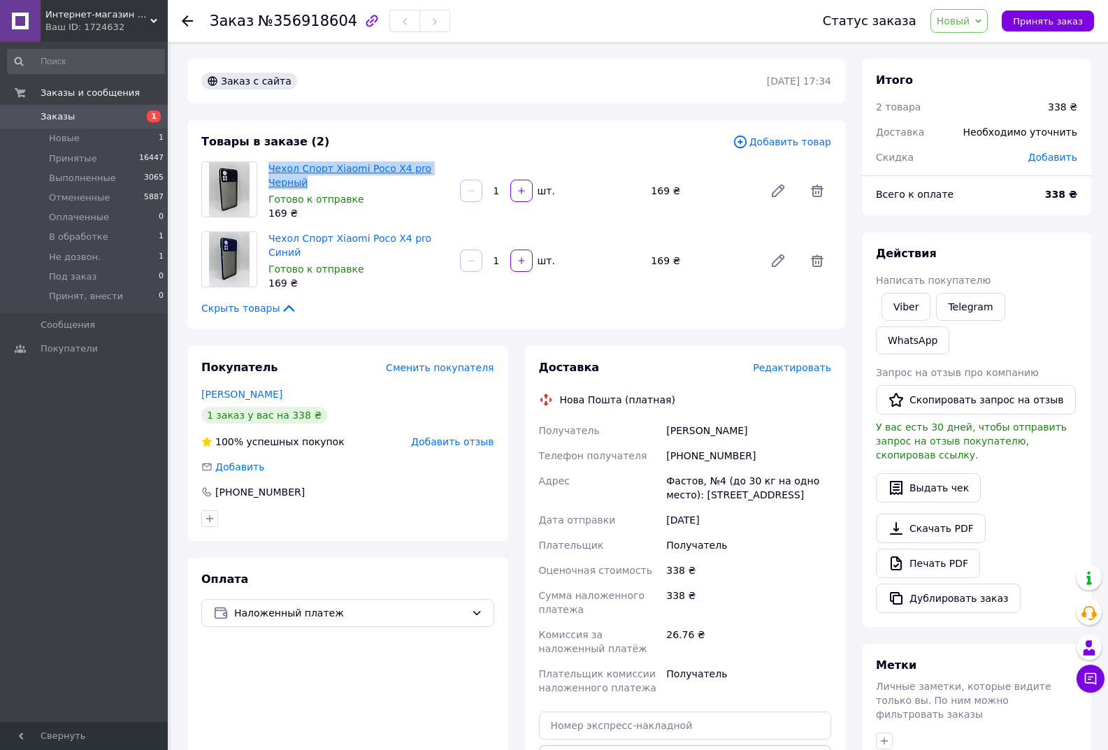
drag, startPoint x: 309, startPoint y: 180, endPoint x: 269, endPoint y: 166, distance: 42.2
click at [269, 166] on span "Чехол Спорт Xiaomi Poco X4 pro Черный" at bounding box center [359, 176] width 180 height 28
copy link "Чехол Спорт Xiaomi Poco X4 pro Черный"
drag, startPoint x: 781, startPoint y: 499, endPoint x: 658, endPoint y: 494, distance: 123.2
click at [658, 494] on div "Получатель [PERSON_NAME] Телефон получателя [PHONE_NUMBER] [PERSON_NAME], №4 (д…" at bounding box center [685, 559] width 299 height 282
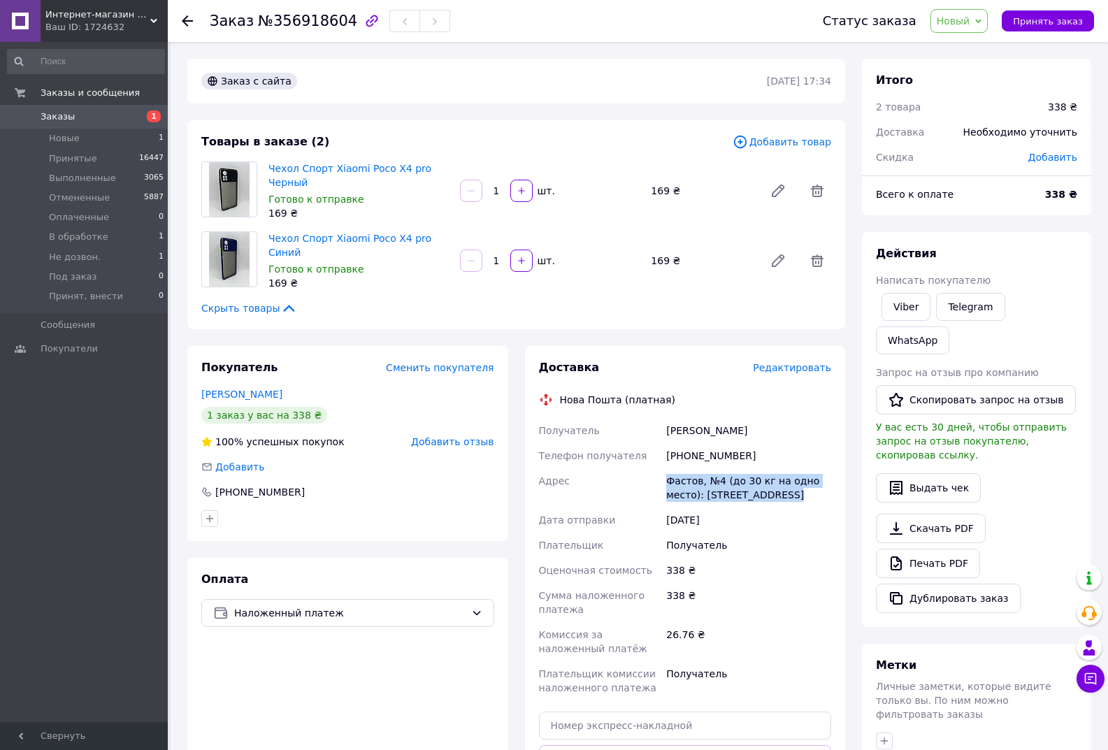
copy div "[PERSON_NAME], №4 (до 30 кг на одно место): [STREET_ADDRESS]"
drag, startPoint x: 746, startPoint y: 459, endPoint x: 674, endPoint y: 448, distance: 72.9
click at [674, 448] on div "+380956980371" at bounding box center [749, 455] width 171 height 25
copy div "380956980371"
drag, startPoint x: 741, startPoint y: 426, endPoint x: 658, endPoint y: 422, distance: 83.3
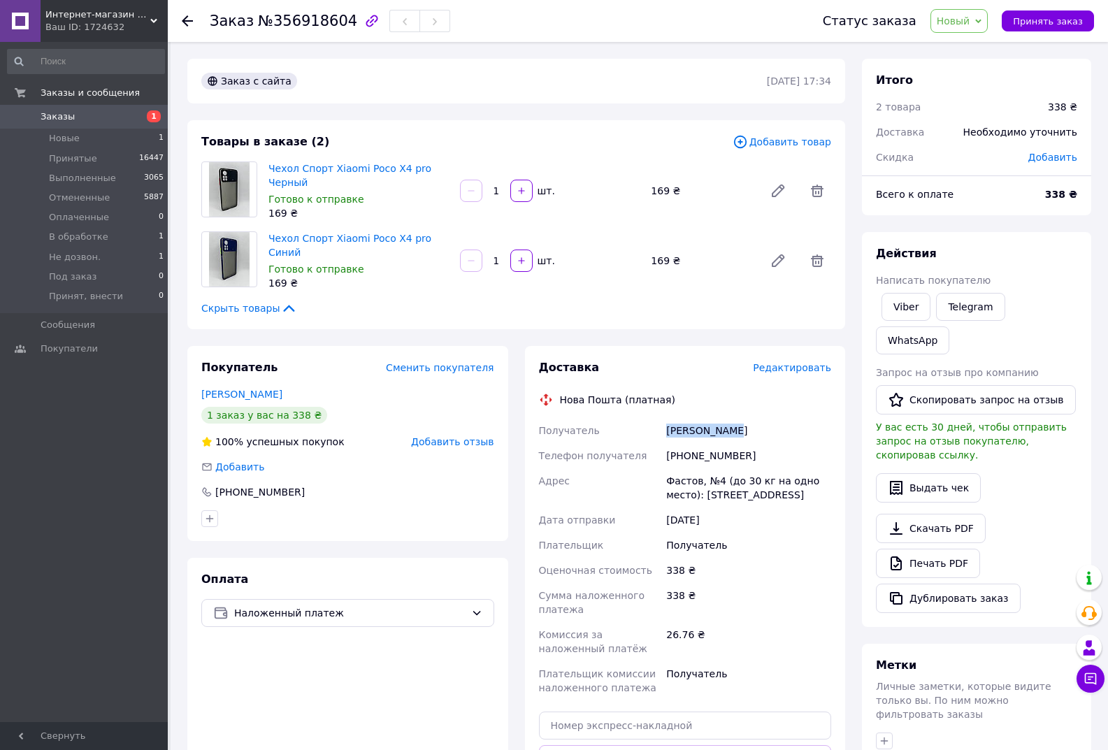
click at [658, 422] on div "Получатель Пащенко Іван Телефон получателя +380956980371 Адрес Фастов, №4 (до 3…" at bounding box center [685, 559] width 299 height 282
copy div "Получатель Пащенко Іван"
click at [972, 10] on span "Новый" at bounding box center [960, 21] width 58 height 24
click at [982, 135] on li "В обработке" at bounding box center [975, 132] width 88 height 21
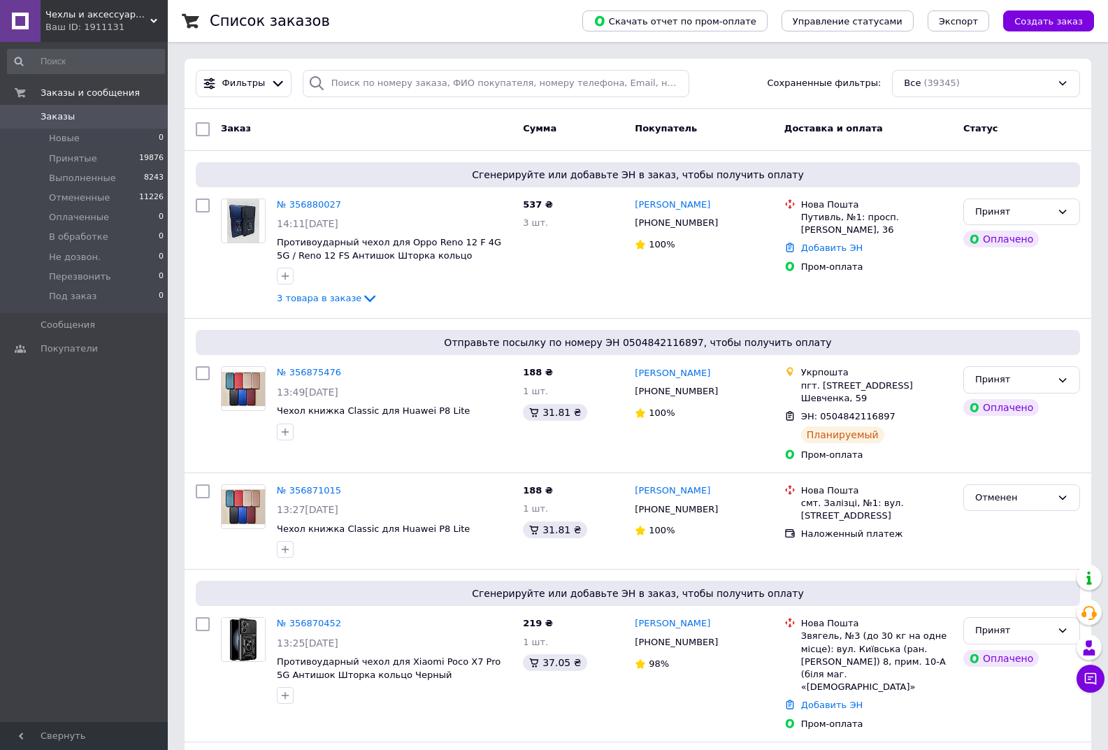
click at [143, 22] on div "Ваш ID: 1911131" at bounding box center [106, 27] width 122 height 13
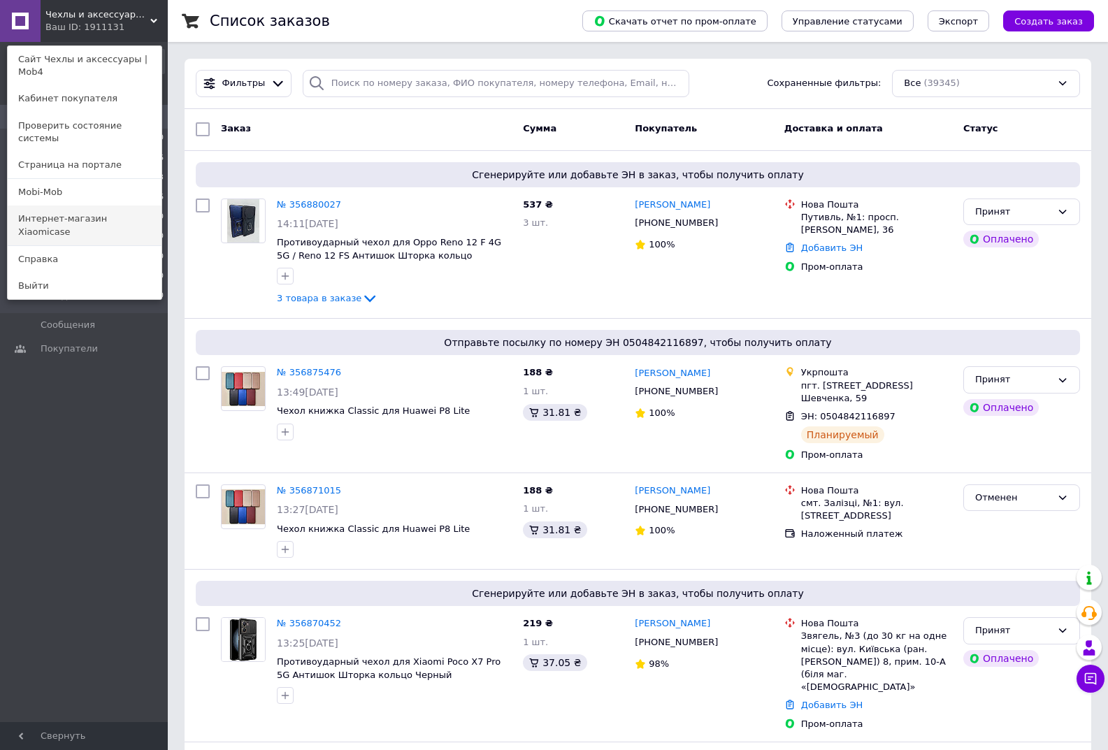
click at [106, 206] on link "Интернет-магазин Xiaomicase" at bounding box center [85, 225] width 154 height 39
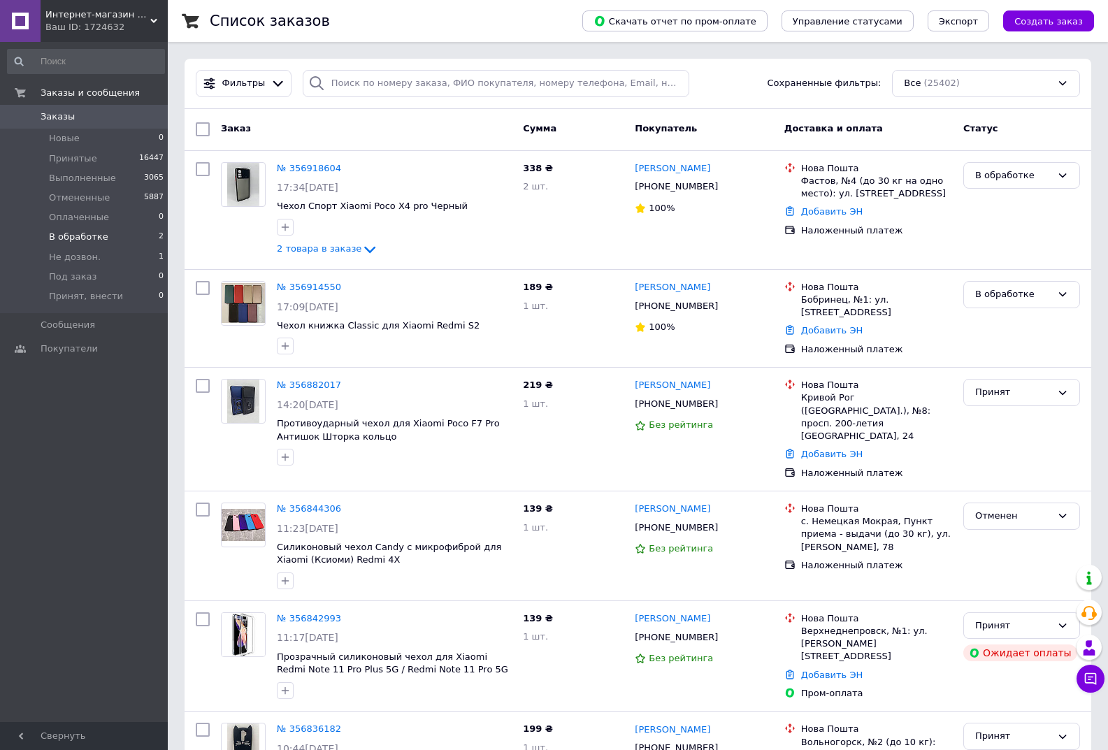
click at [118, 236] on li "В обработке 2" at bounding box center [86, 237] width 172 height 20
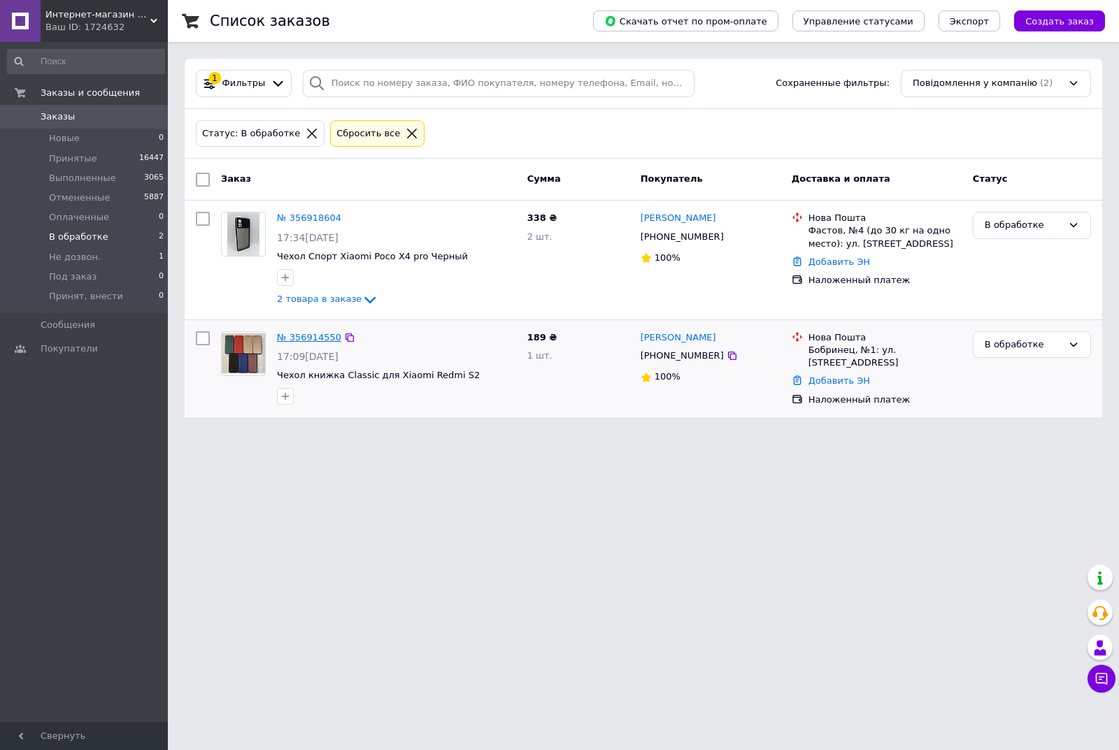
click at [285, 338] on link "№ 356914550" at bounding box center [309, 337] width 64 height 10
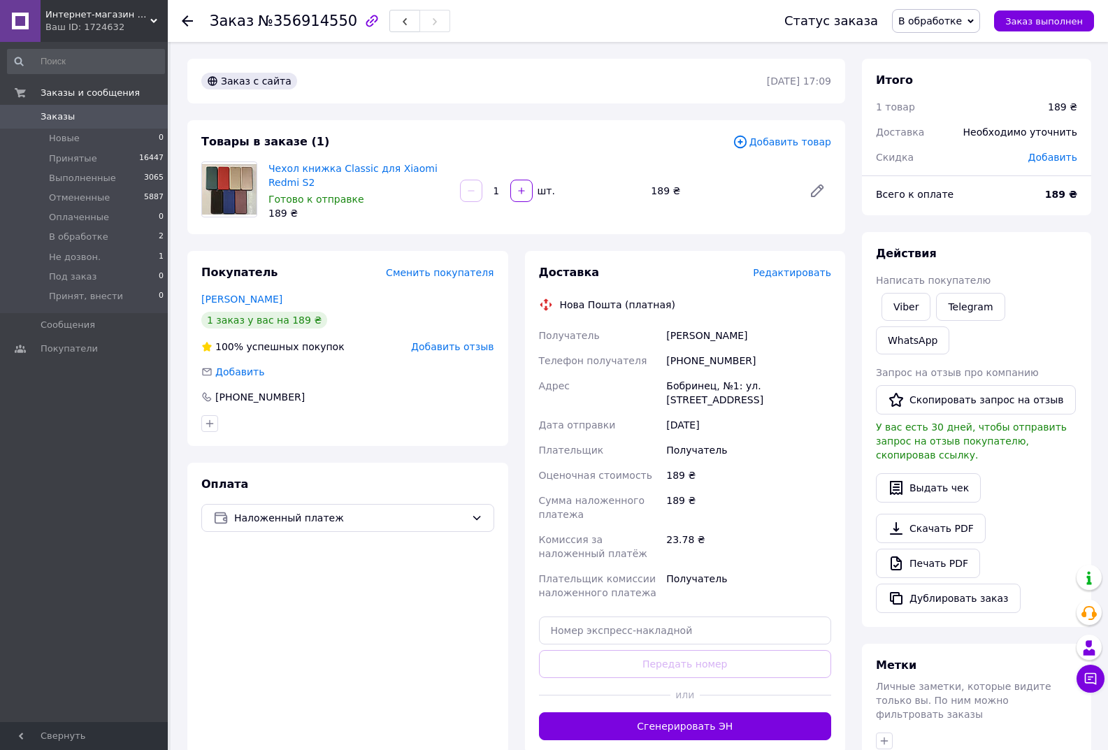
click at [929, 19] on span "В обработке" at bounding box center [930, 20] width 64 height 11
click at [936, 46] on li "Принят" at bounding box center [937, 48] width 88 height 21
